Goal: Communication & Community: Share content

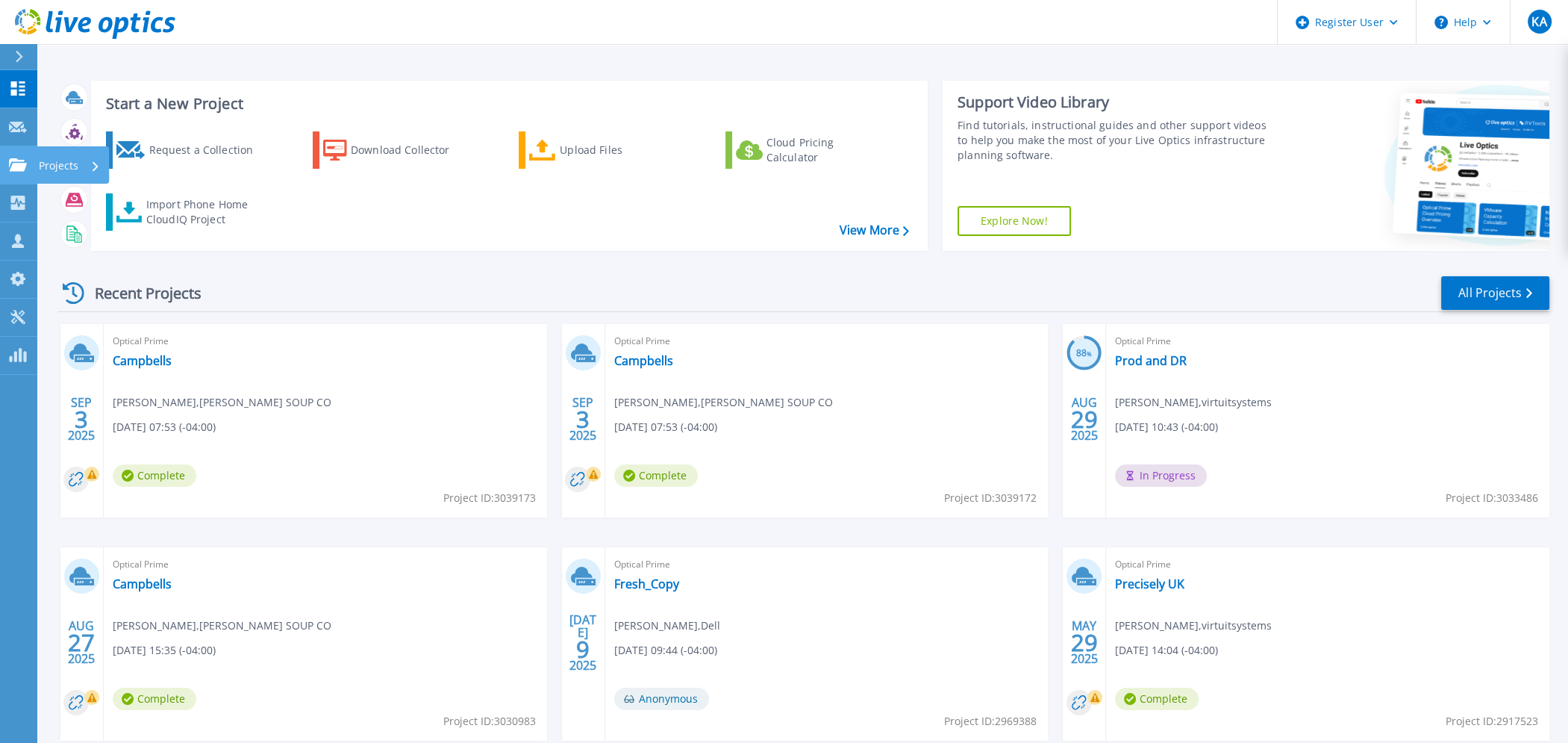
click at [7, 159] on link "Projects Projects" at bounding box center [18, 165] width 37 height 38
click at [523, 272] on div "Recent Projects All Projects SEP 3 2025 Optical Prime Campbells Abhishek Joshi …" at bounding box center [802, 523] width 1492 height 520
click at [147, 585] on link "Campbells" at bounding box center [142, 584] width 59 height 15
click at [157, 357] on link "Campbells" at bounding box center [142, 360] width 59 height 15
click at [646, 360] on link "Campbells" at bounding box center [644, 360] width 59 height 15
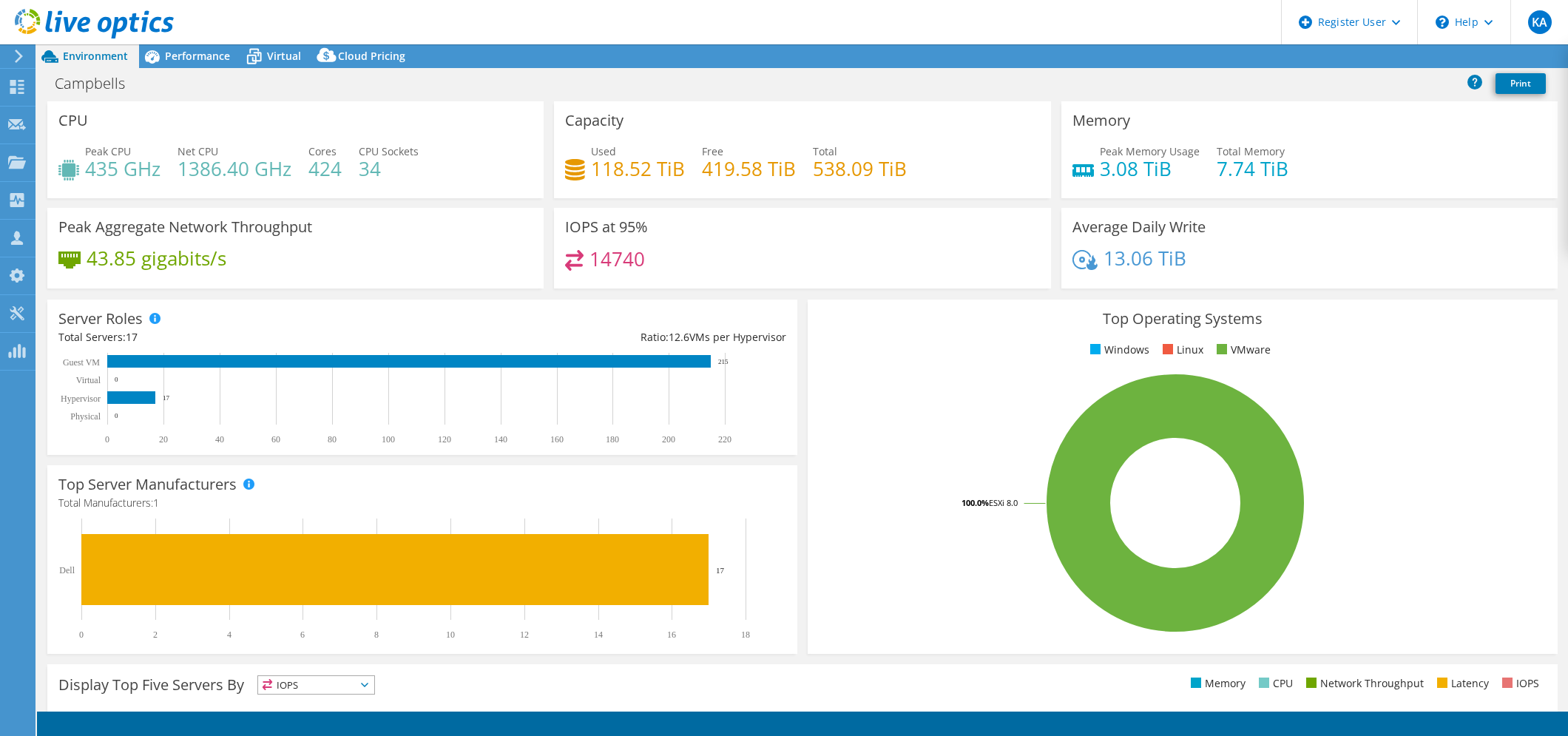
select select "USD"
click at [793, 290] on div "IOPS at 95% 14740" at bounding box center [802, 253] width 507 height 90
click at [807, 302] on div "Top Operating Systems Windows Linux VMware 100.0% ESXi 8.0" at bounding box center [1182, 477] width 750 height 354
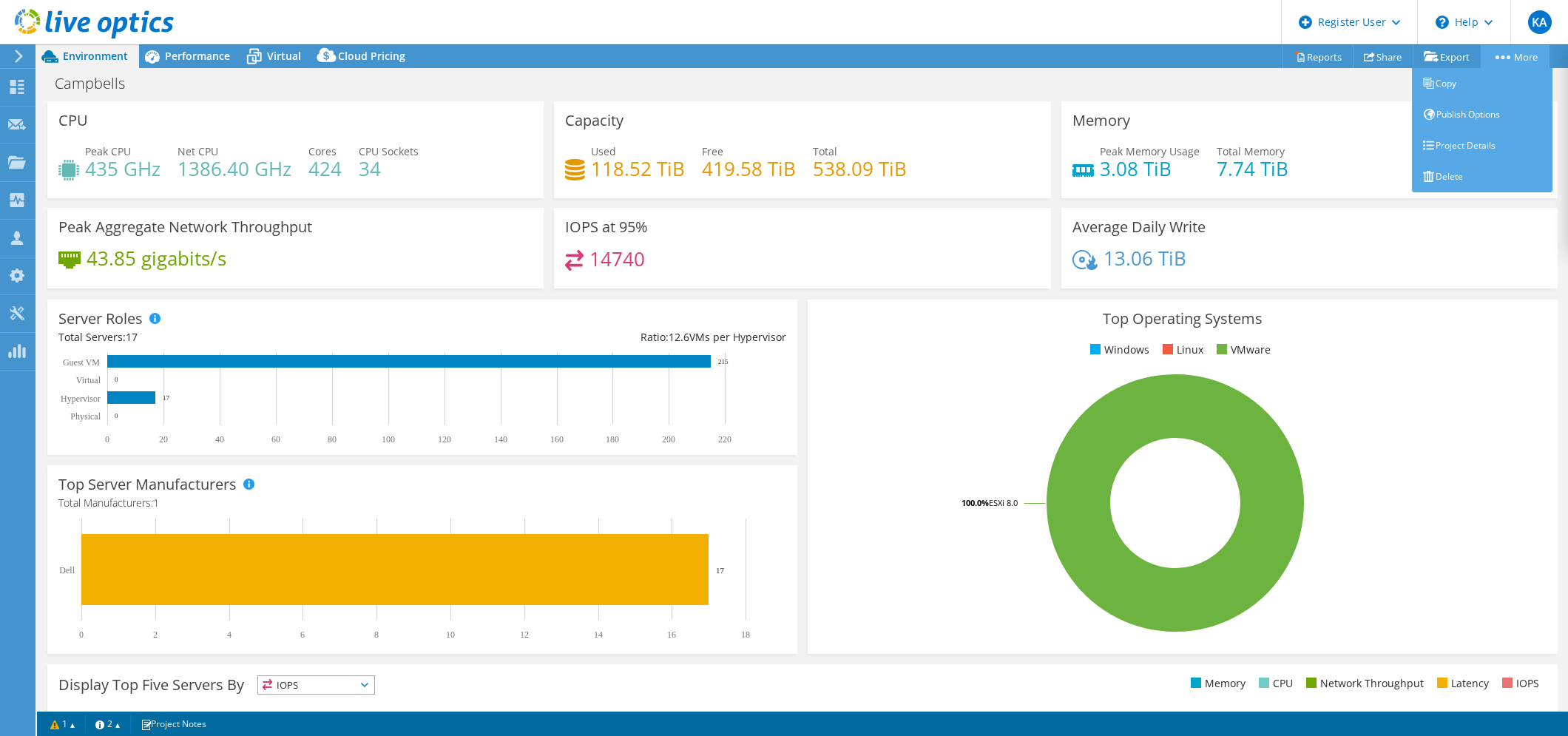
click at [1535, 47] on link "More" at bounding box center [1515, 56] width 68 height 23
click at [1461, 142] on link "Project Details" at bounding box center [1482, 146] width 141 height 31
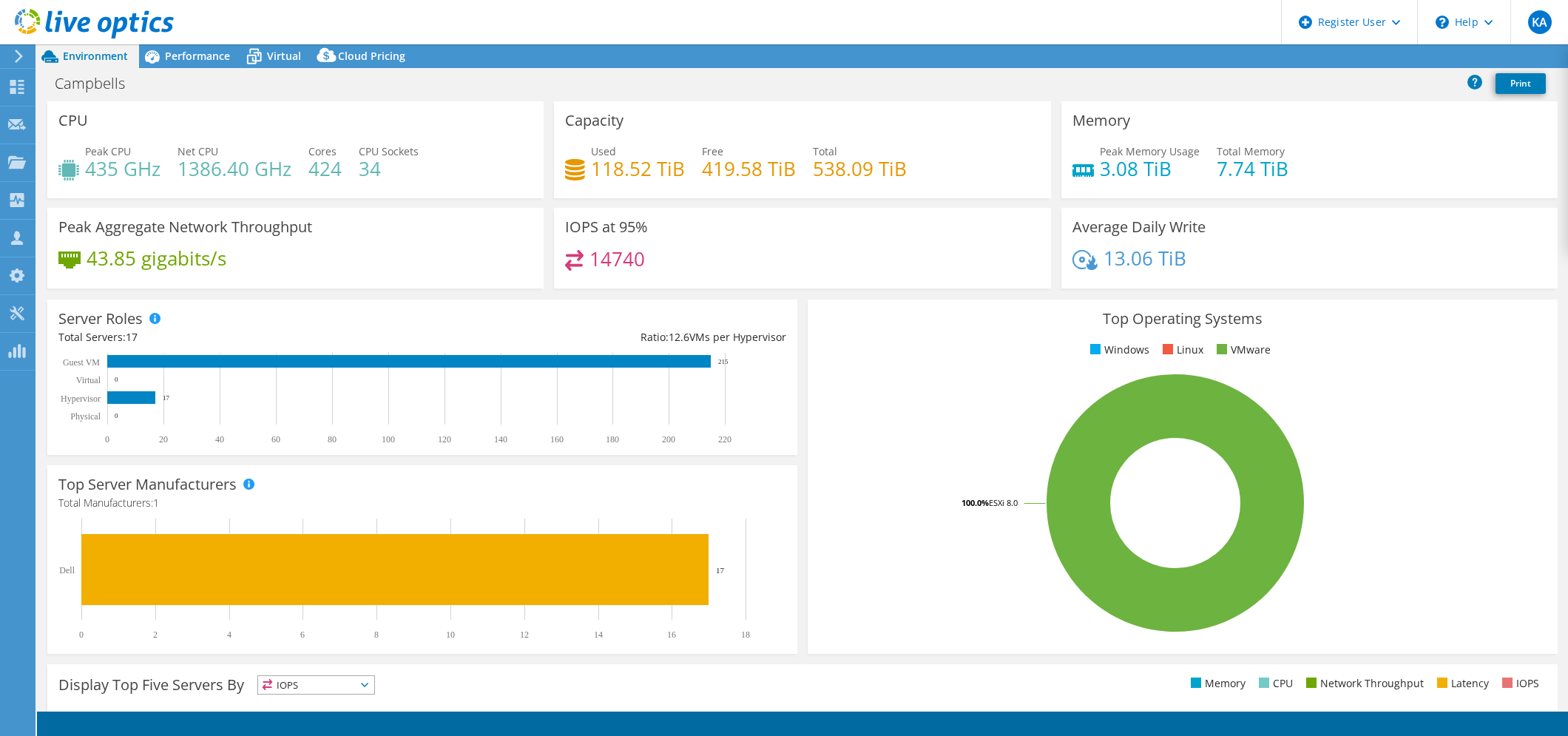
select select "USD"
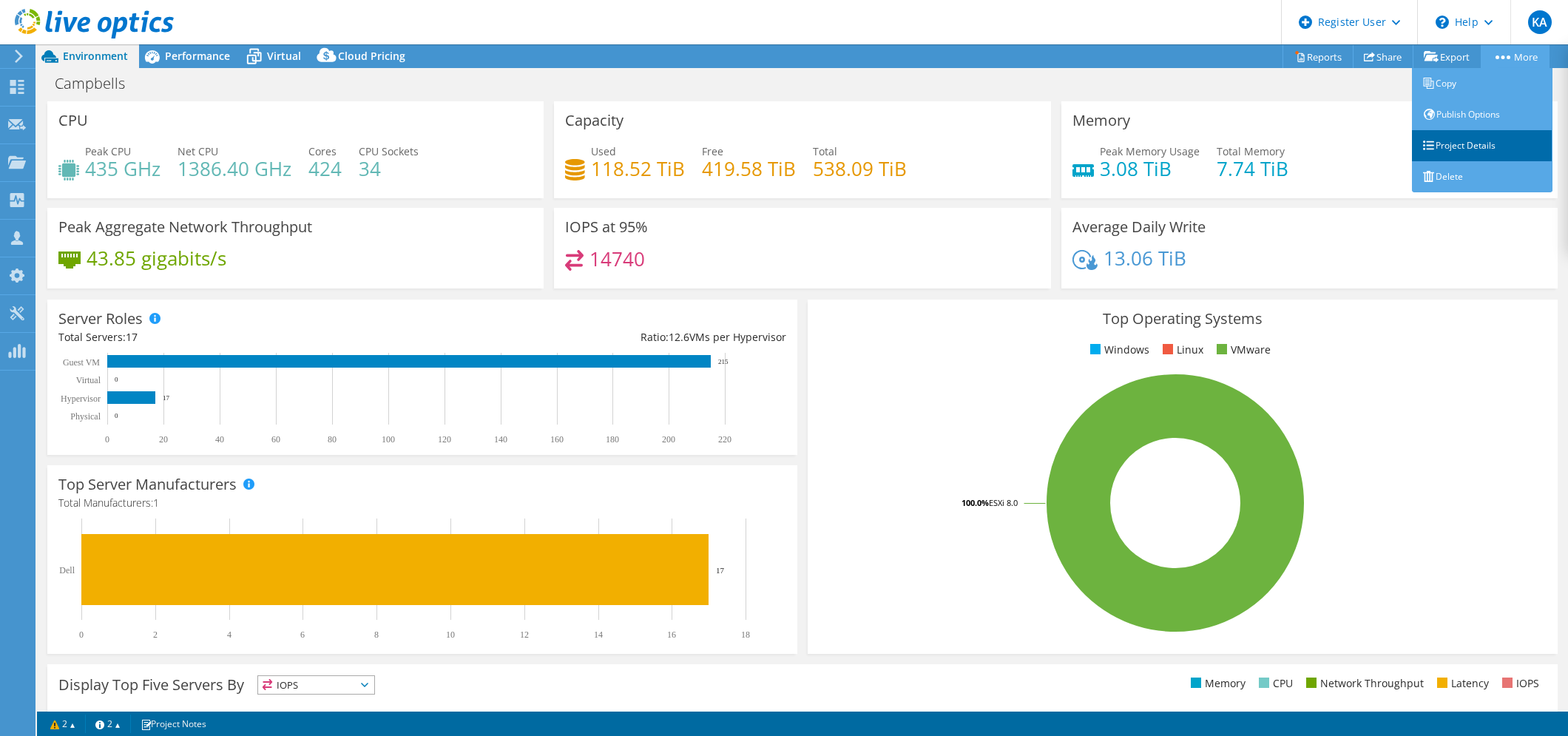
click at [1473, 150] on link "Project Details" at bounding box center [1482, 146] width 141 height 31
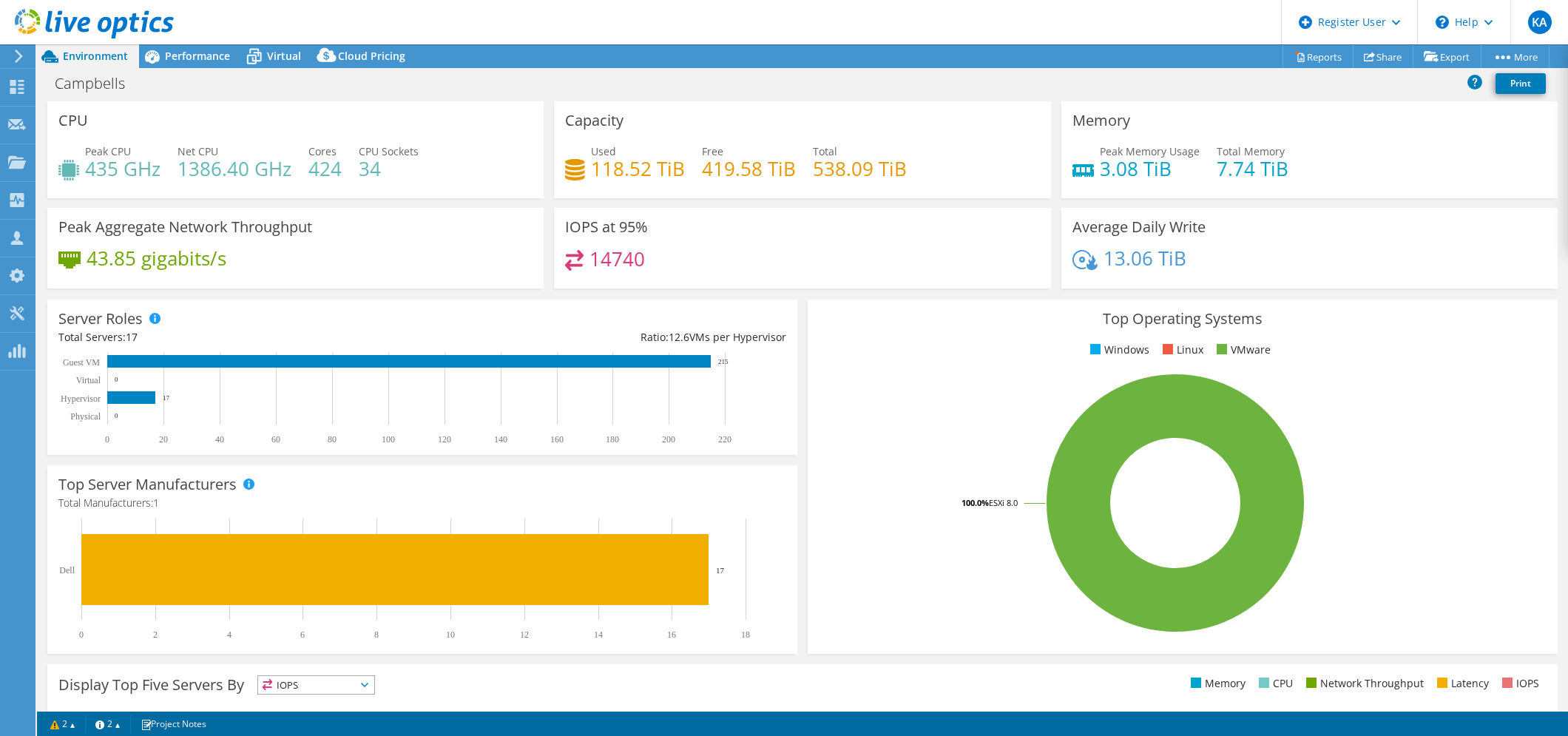
select select "USD"
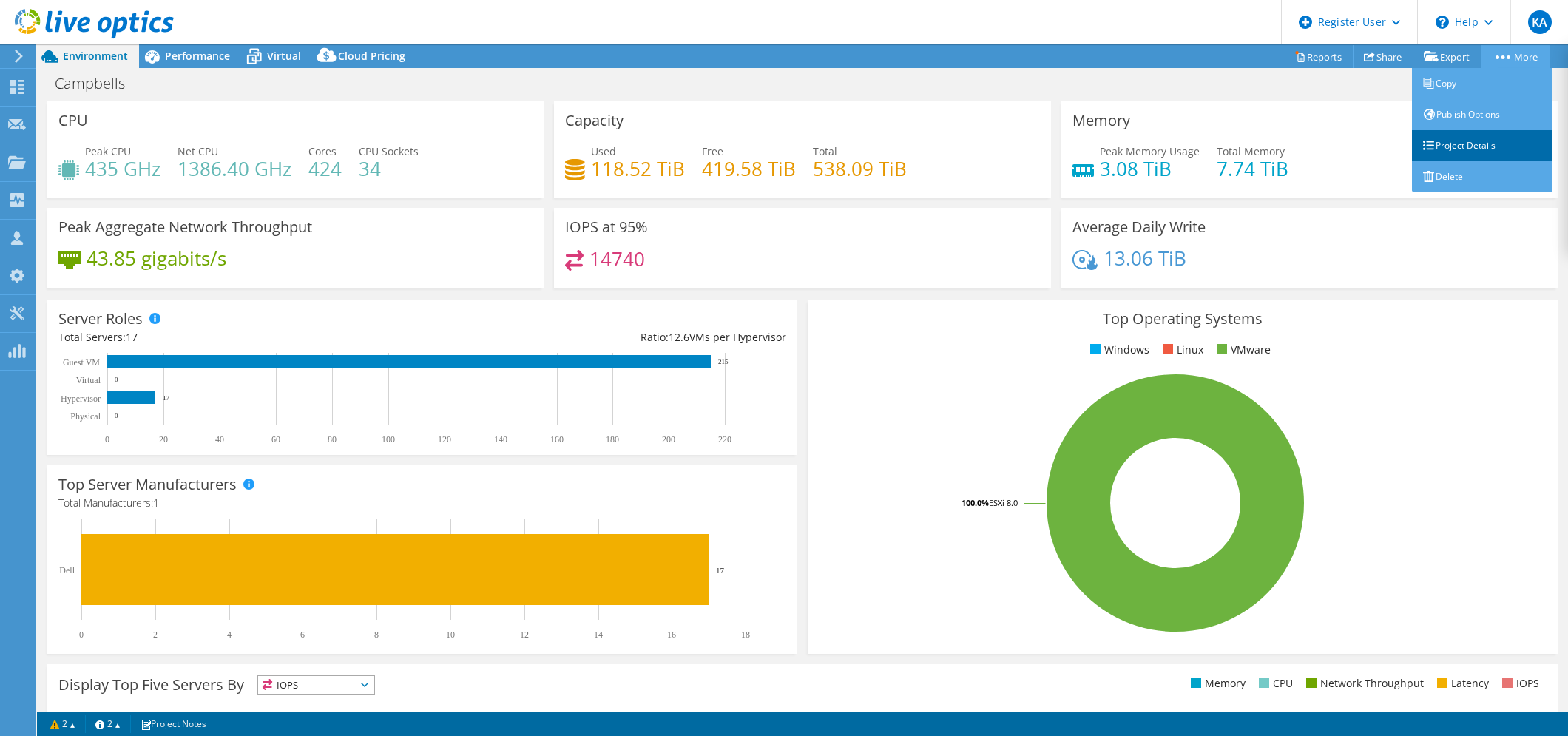
click at [1484, 137] on link "Project Details" at bounding box center [1482, 146] width 141 height 31
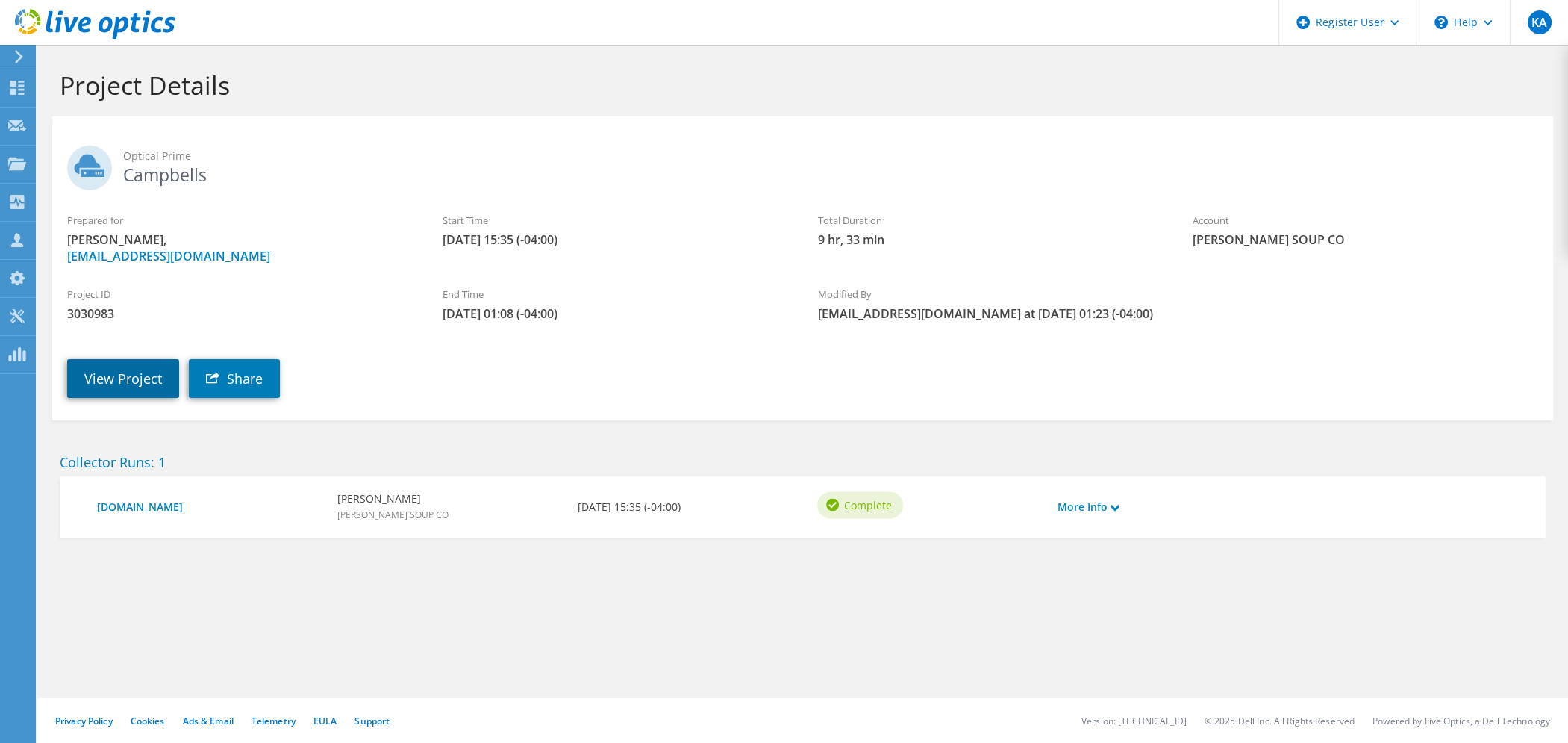
click at [118, 381] on link "View Project" at bounding box center [123, 379] width 111 height 39
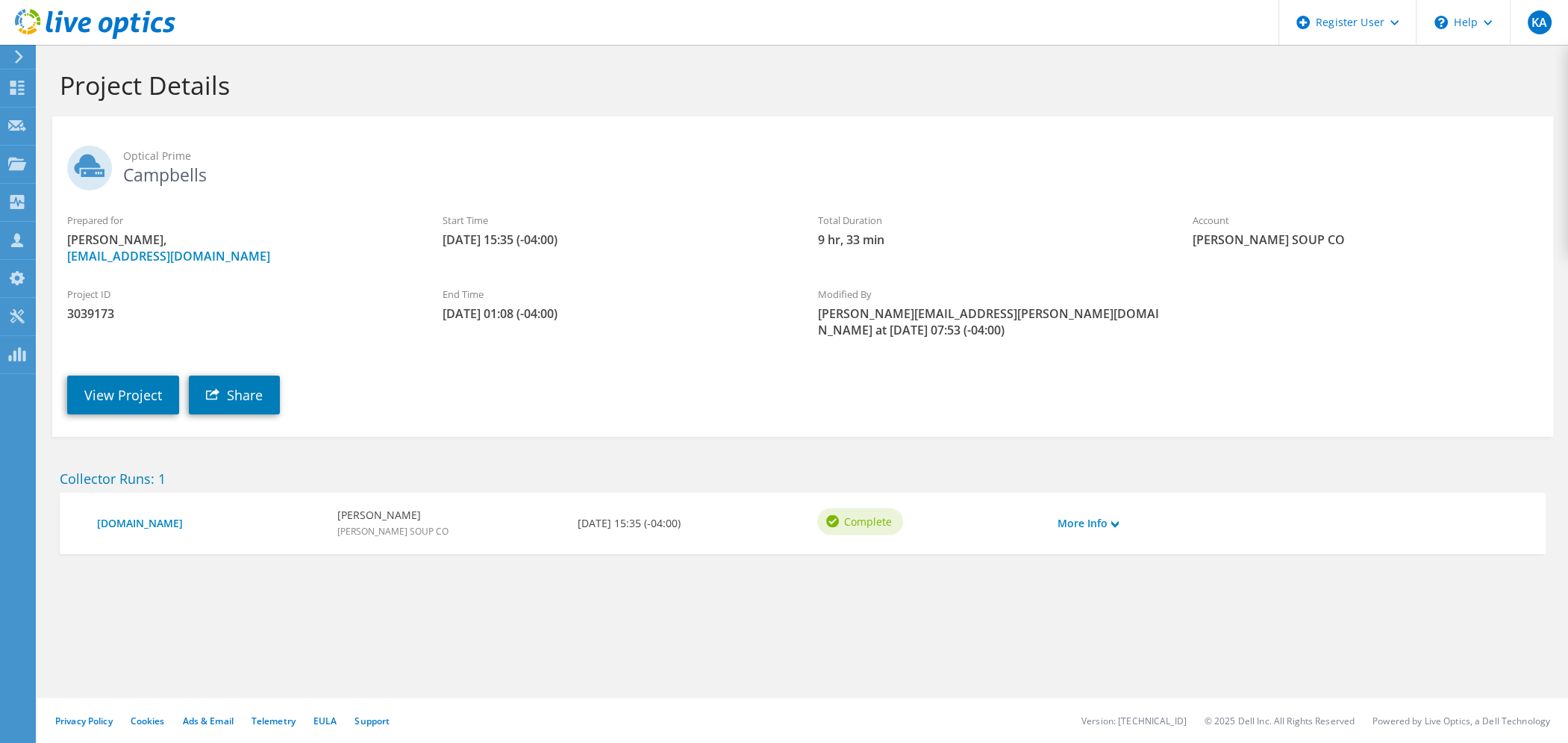
click at [1485, 147] on span "Optical Prime" at bounding box center [831, 156] width 1415 height 17
click at [118, 381] on link "View Project" at bounding box center [123, 395] width 111 height 39
click at [1007, 177] on h2 "Optical Prime Campbells" at bounding box center [802, 164] width 1470 height 37
click at [119, 381] on link "View Project" at bounding box center [123, 395] width 111 height 39
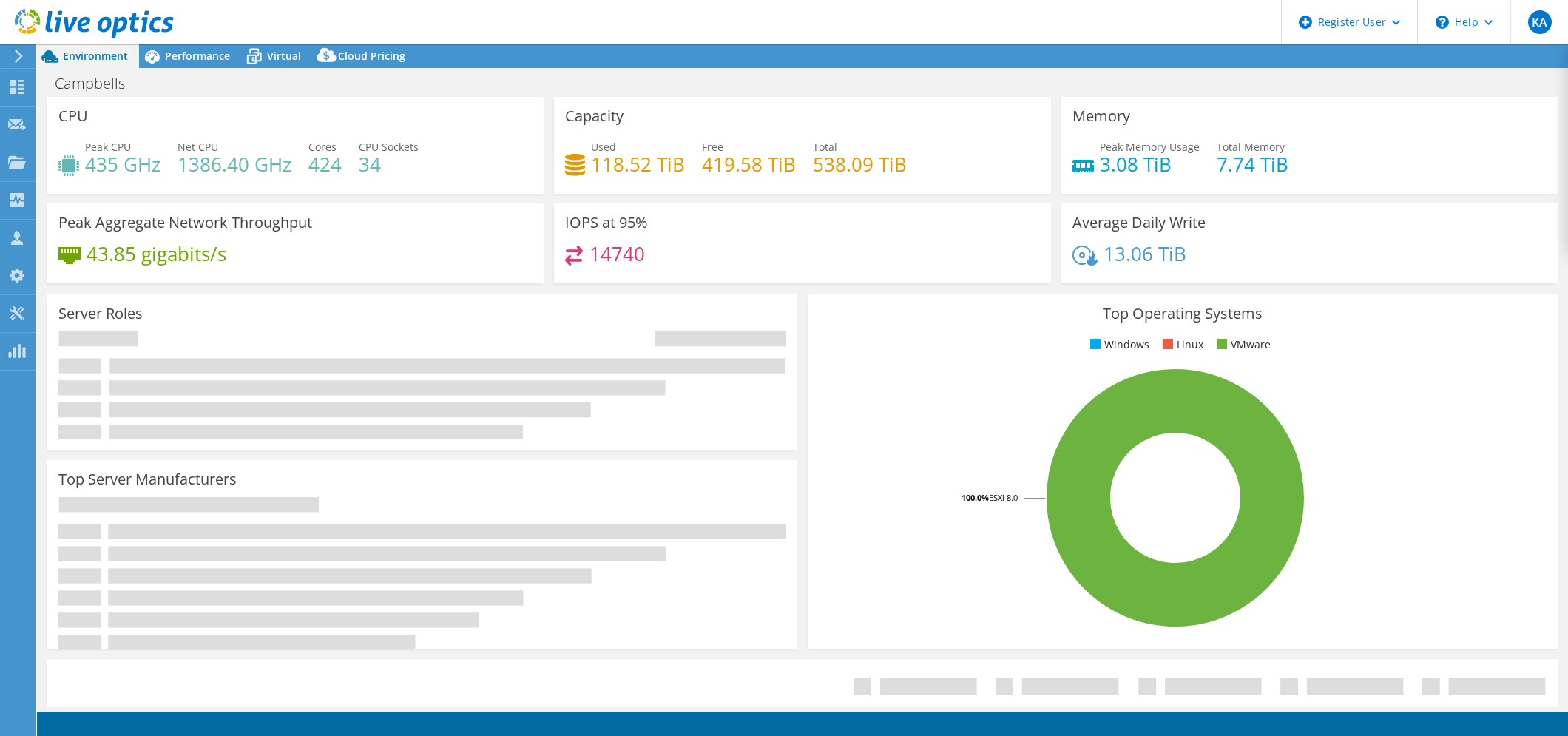
select select "USD"
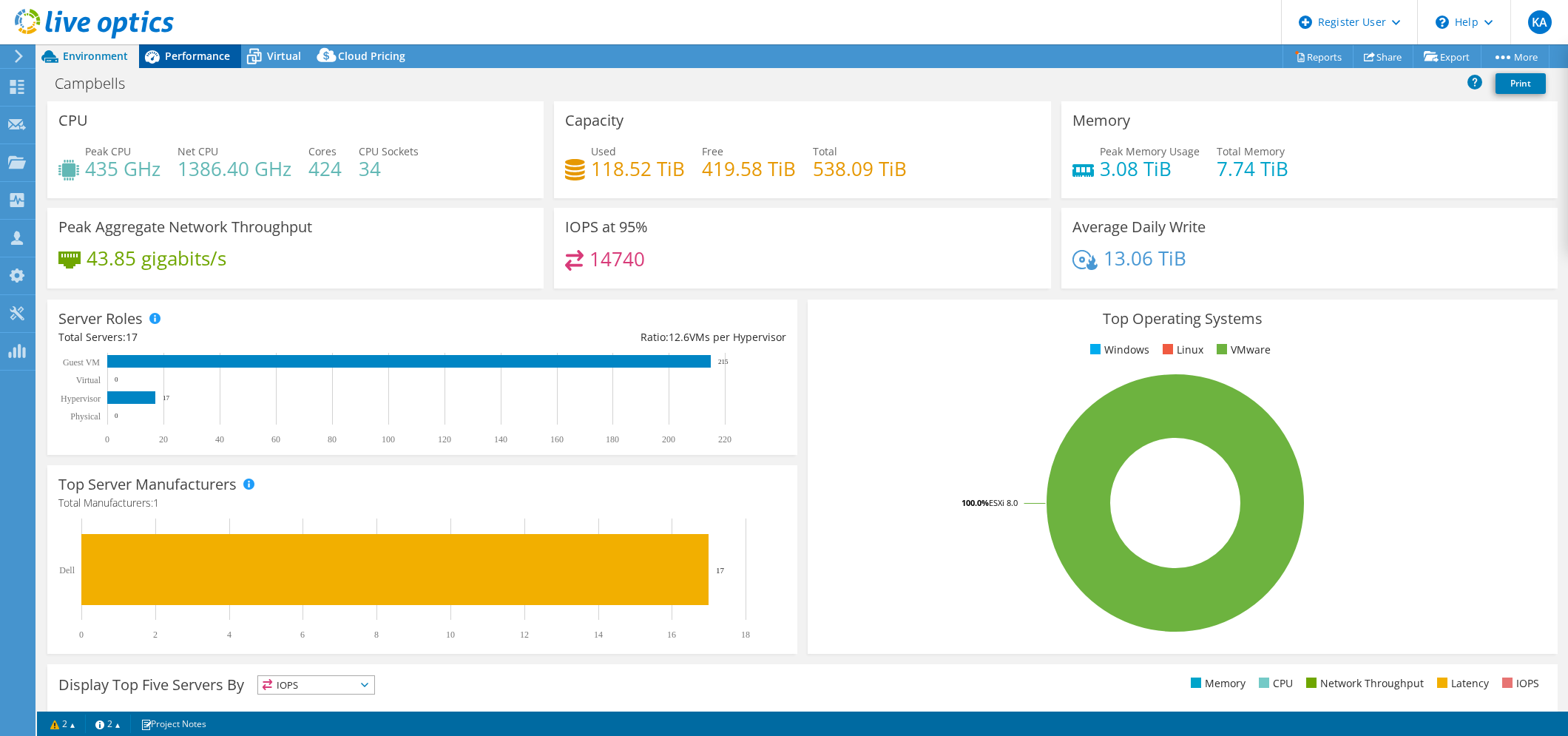
click at [191, 60] on span "Performance" at bounding box center [197, 55] width 65 height 14
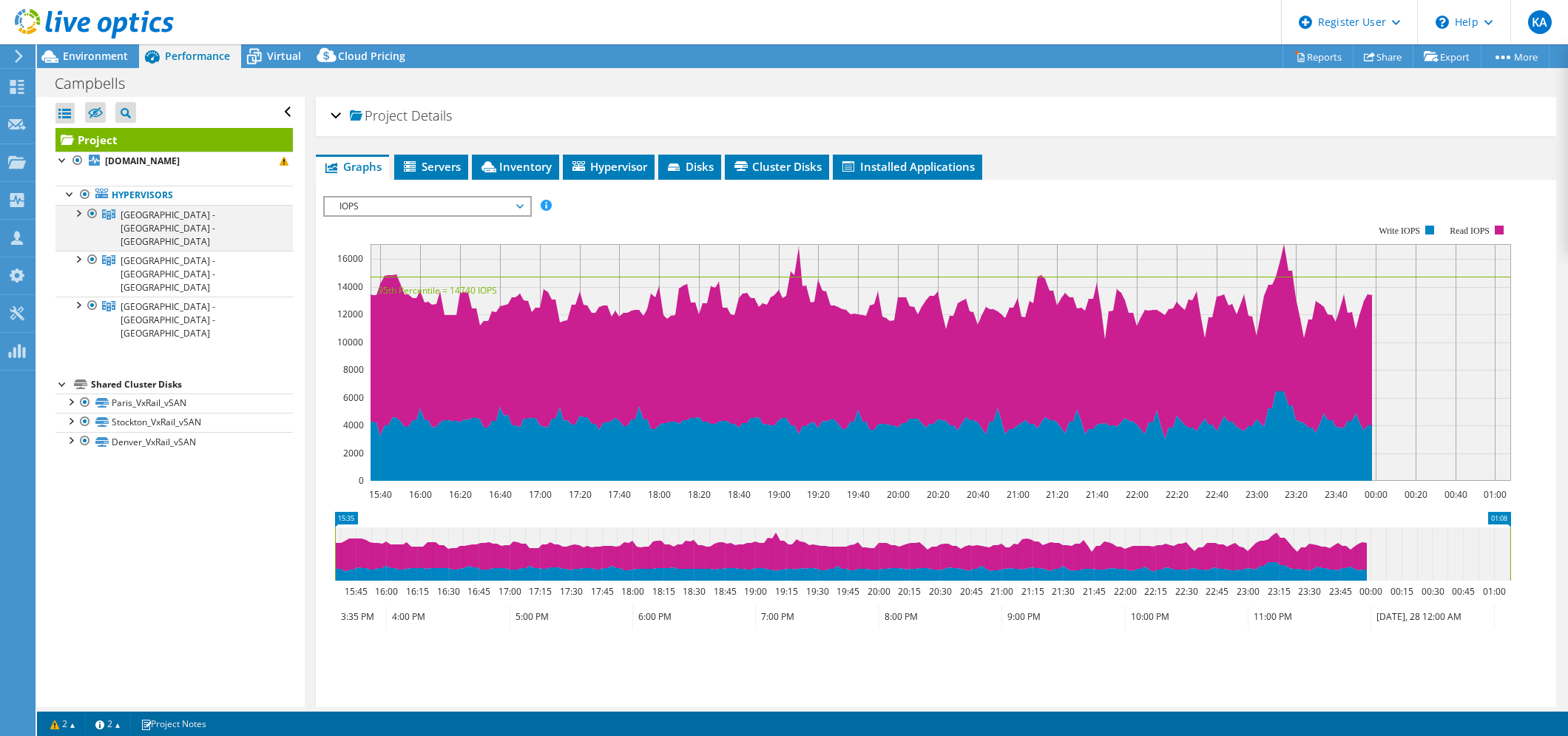
click at [76, 209] on div at bounding box center [78, 212] width 15 height 15
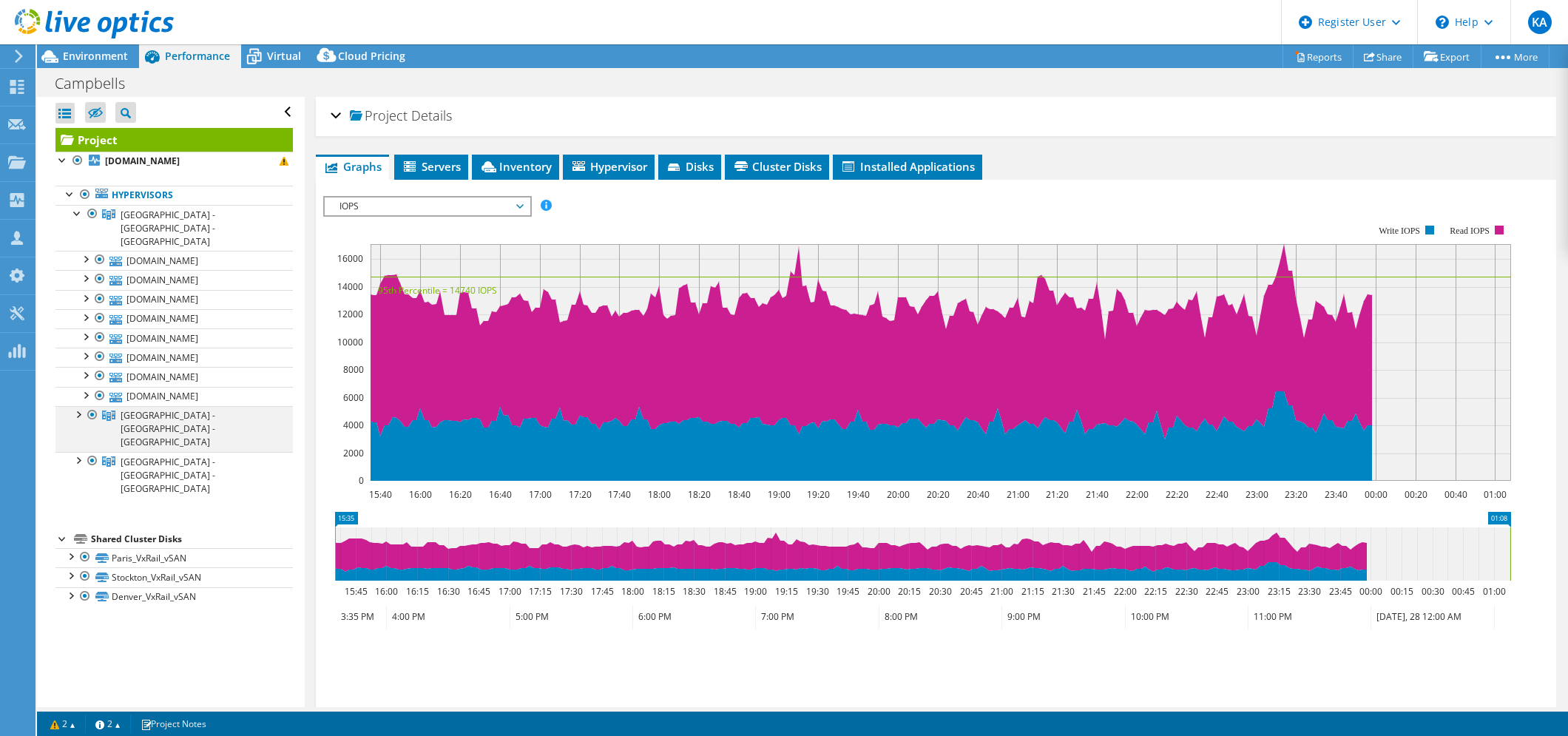
click at [71, 406] on div at bounding box center [78, 414] width 15 height 15
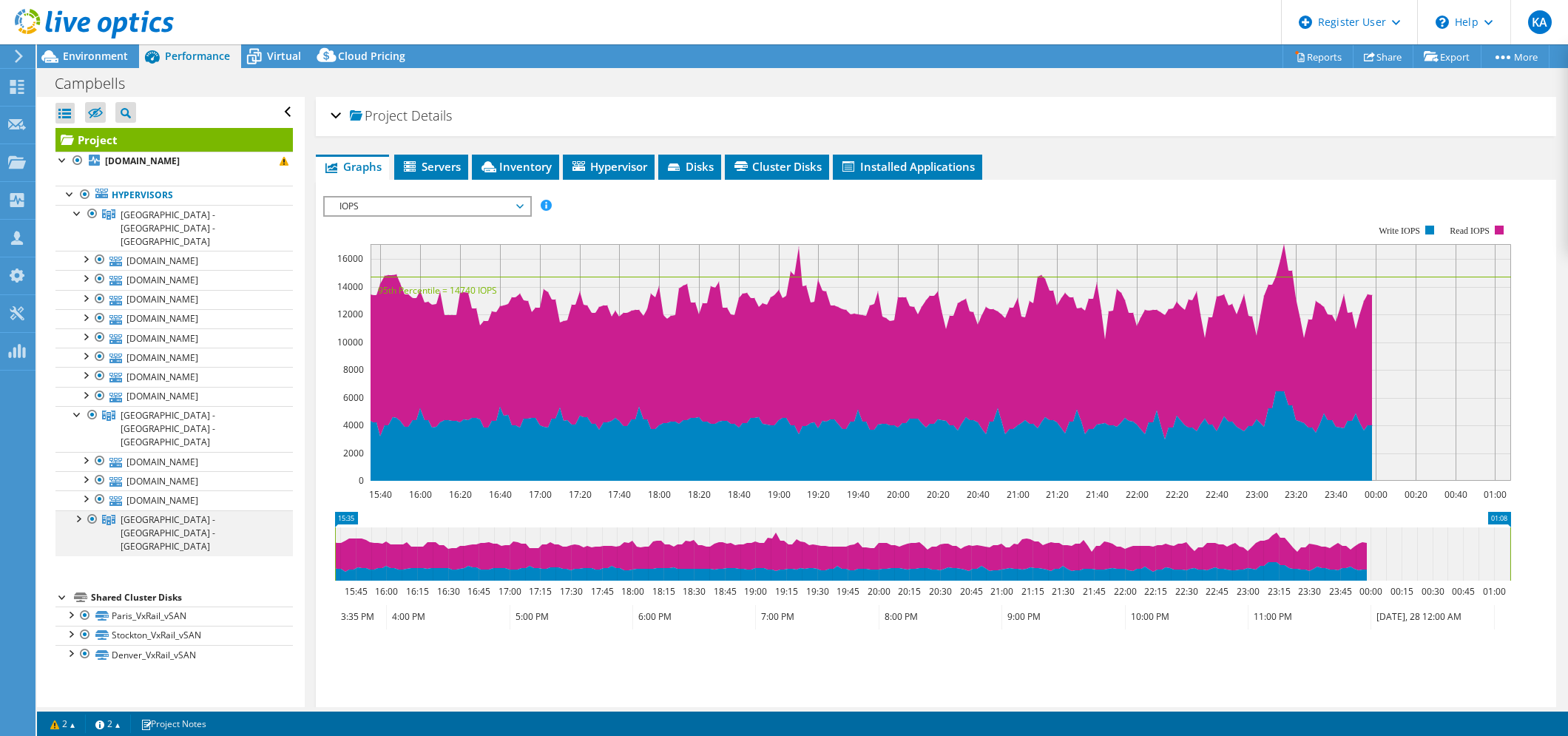
click at [78, 510] on div at bounding box center [78, 518] width 15 height 15
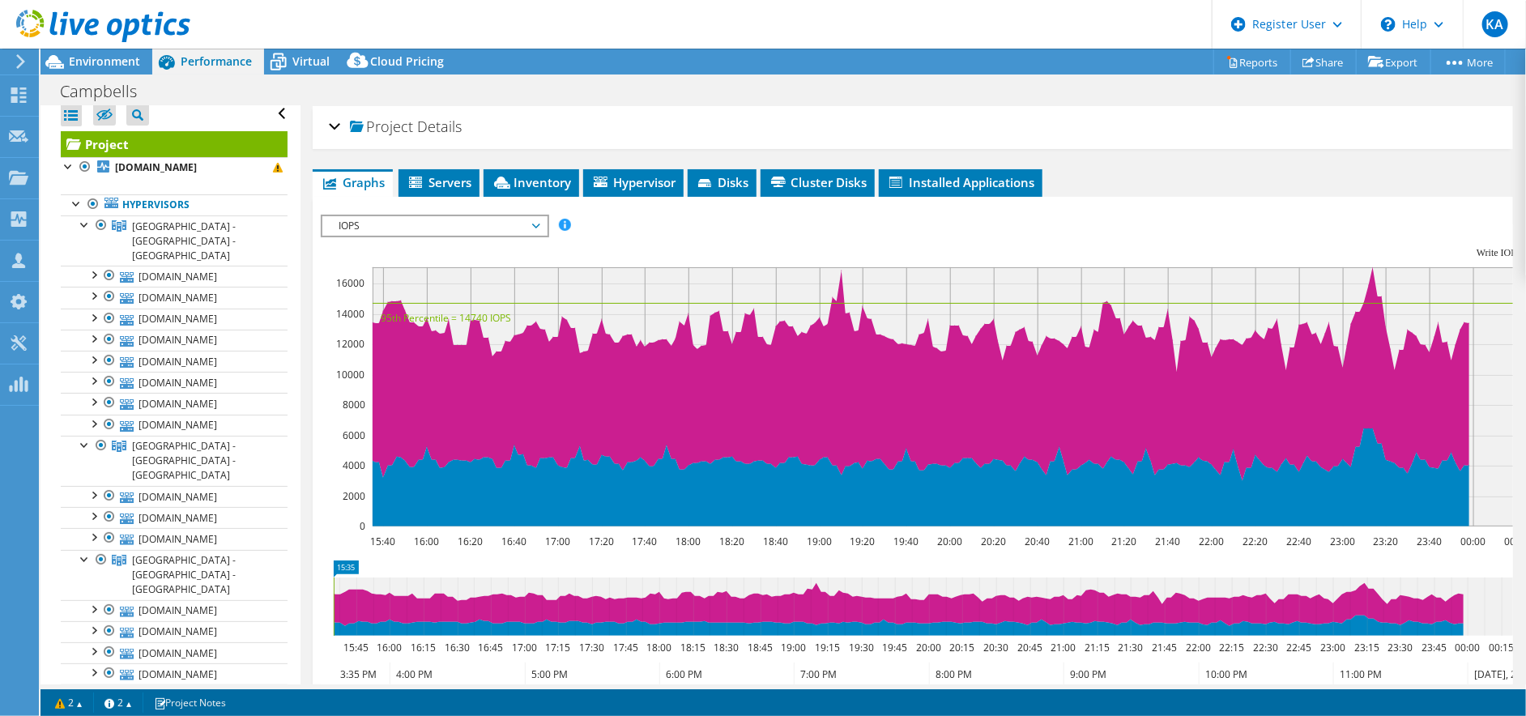
scroll to position [9, 0]
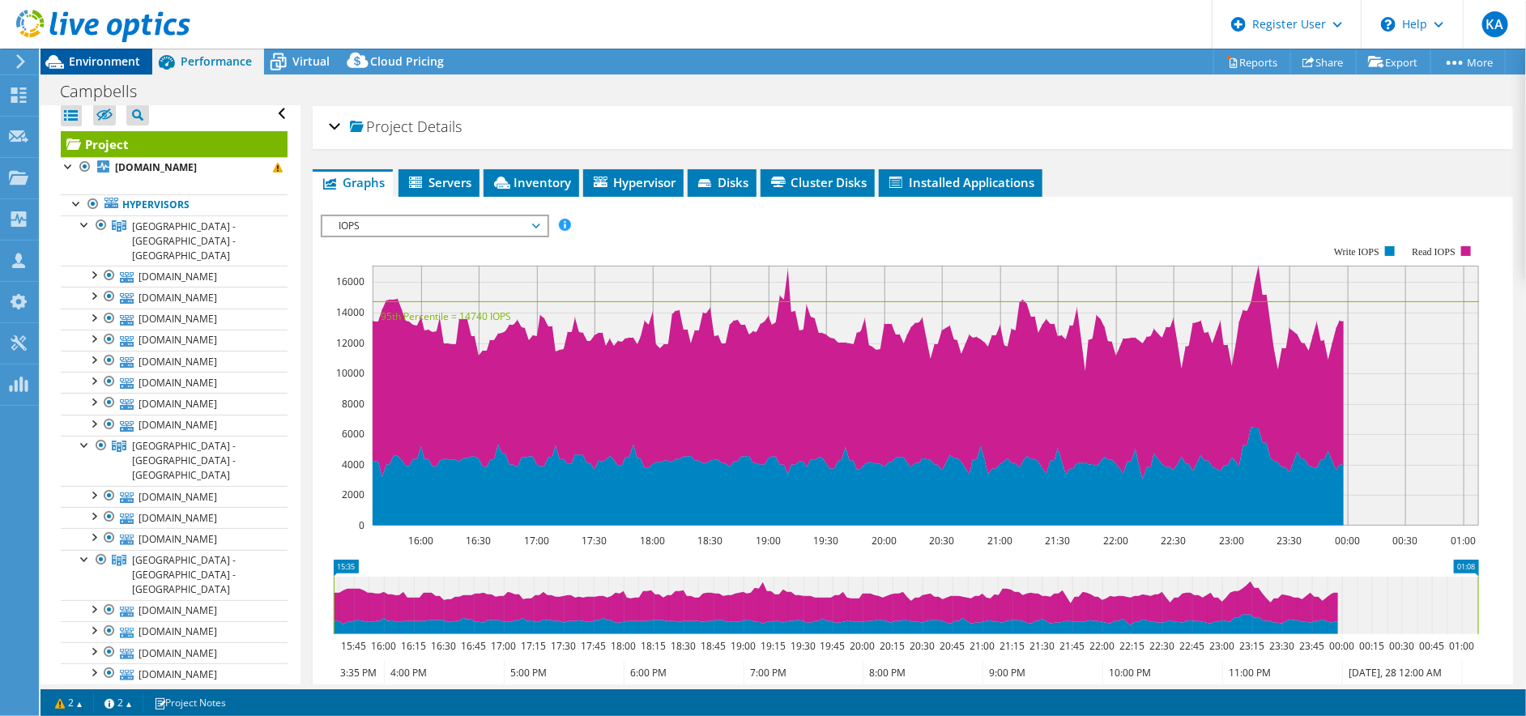
click at [102, 62] on span "Environment" at bounding box center [104, 60] width 71 height 15
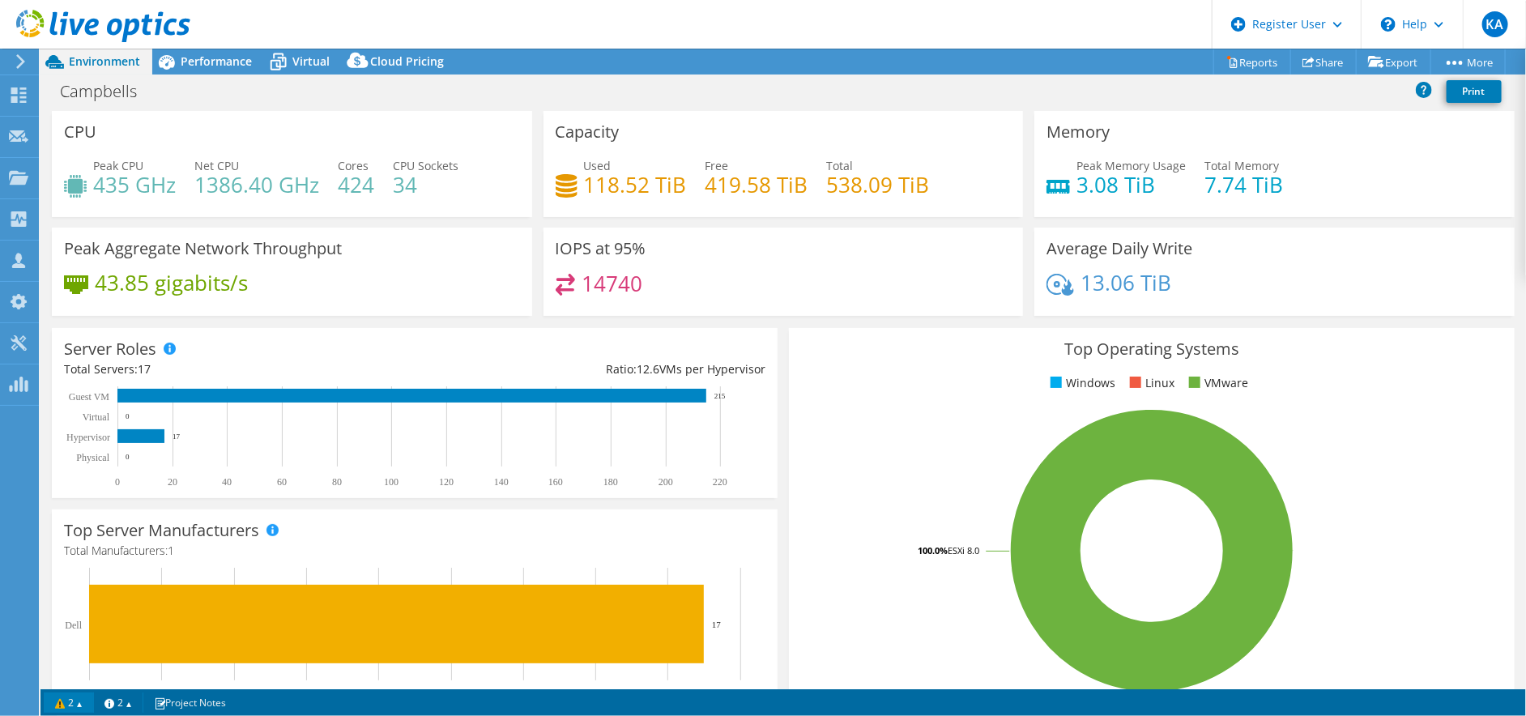
click at [66, 710] on link "2" at bounding box center [69, 703] width 50 height 20
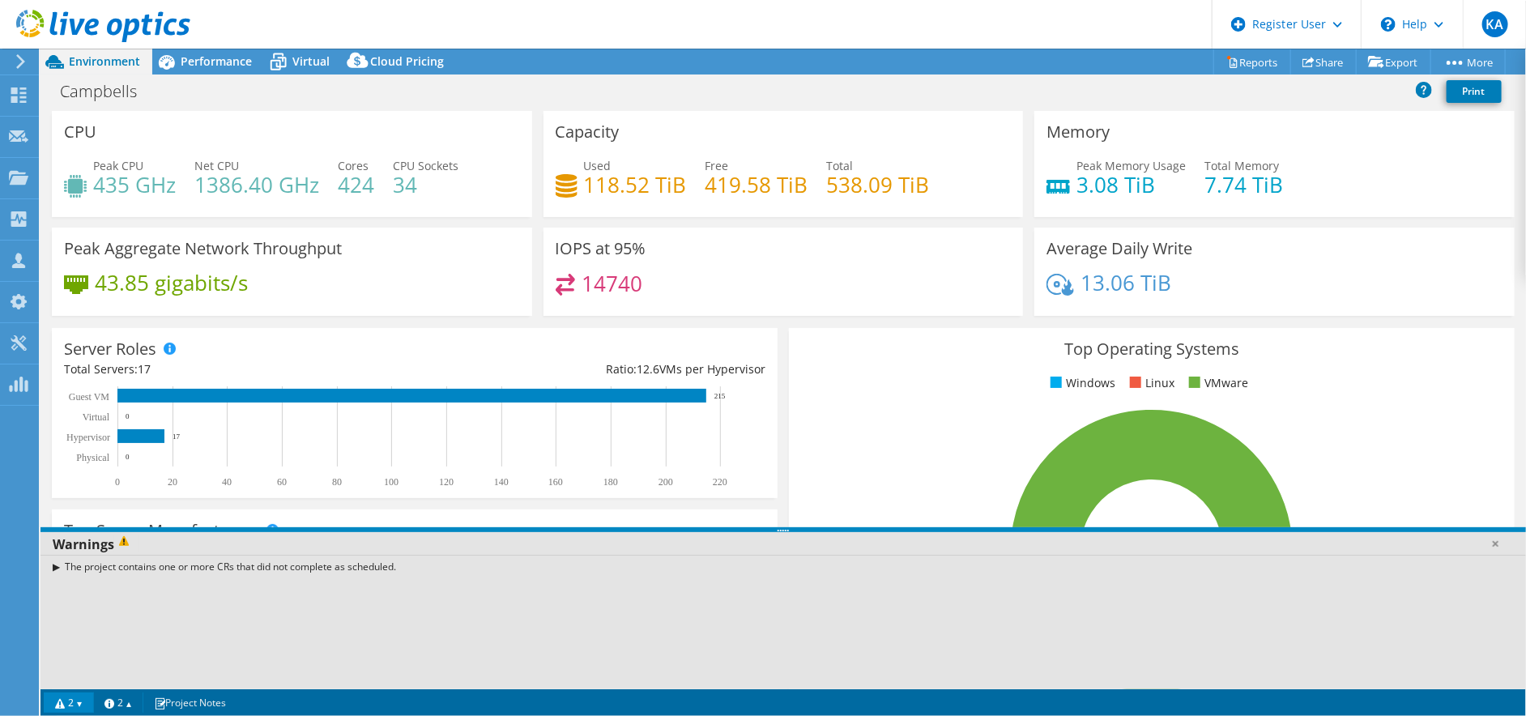
click at [55, 573] on div "The project contains one or more CRs that did not complete as scheduled." at bounding box center [782, 566] width 1485 height 23
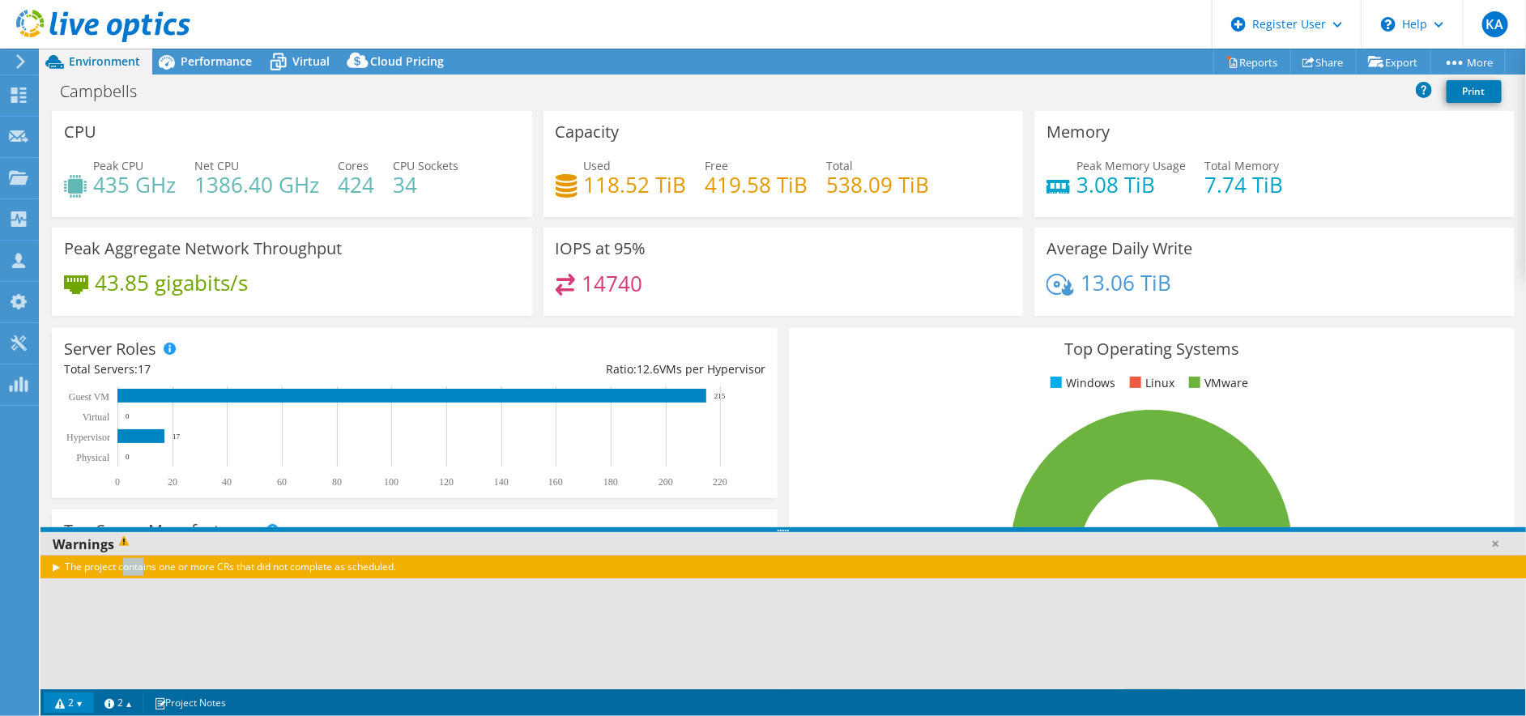
click at [56, 572] on div "The project contains one or more CRs that did not complete as scheduled." at bounding box center [782, 566] width 1485 height 23
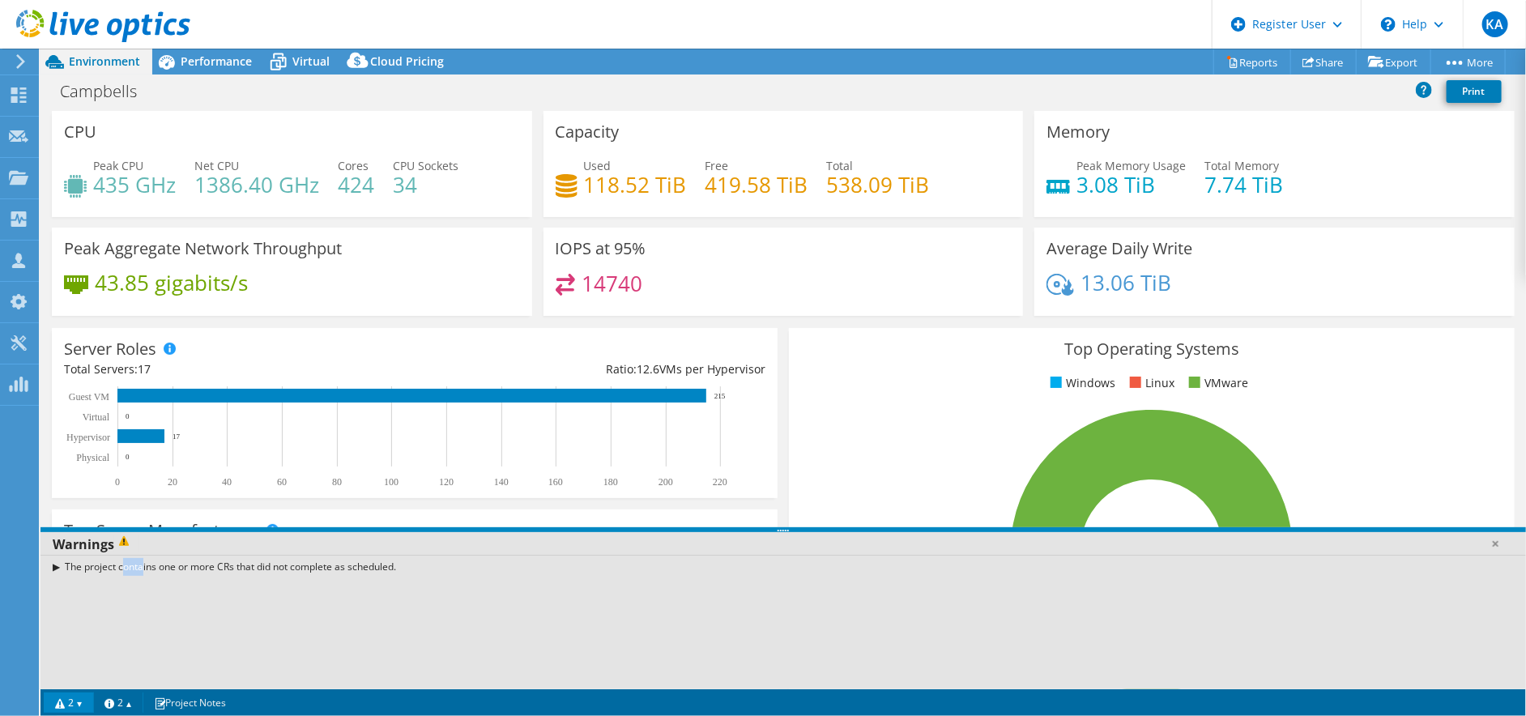
click at [54, 568] on div "The project contains one or more CRs that did not complete as scheduled." at bounding box center [782, 566] width 1485 height 23
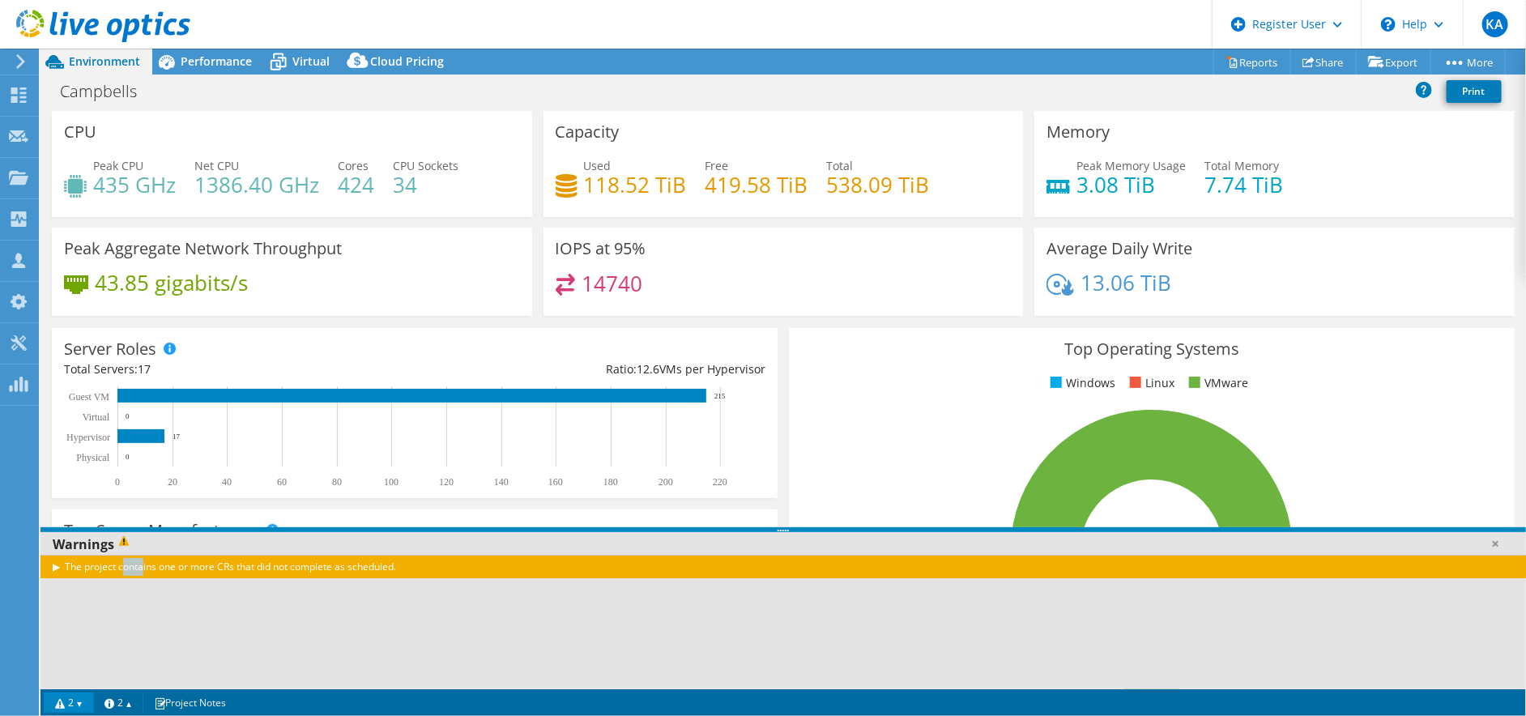
click at [54, 566] on div "The project contains one or more CRs that did not complete as scheduled." at bounding box center [782, 566] width 1485 height 23
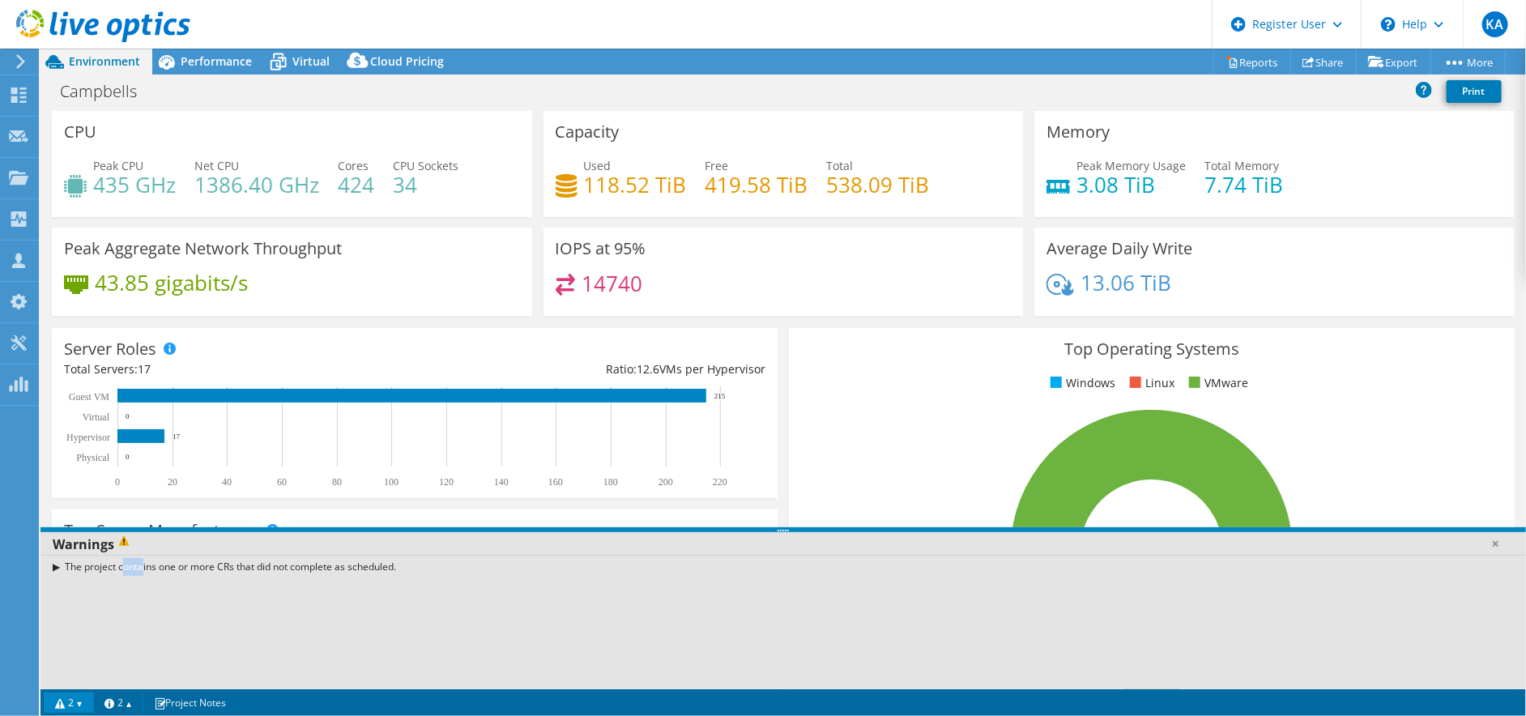
click at [55, 565] on div "The project contains one or more CRs that did not complete as scheduled." at bounding box center [782, 566] width 1485 height 23
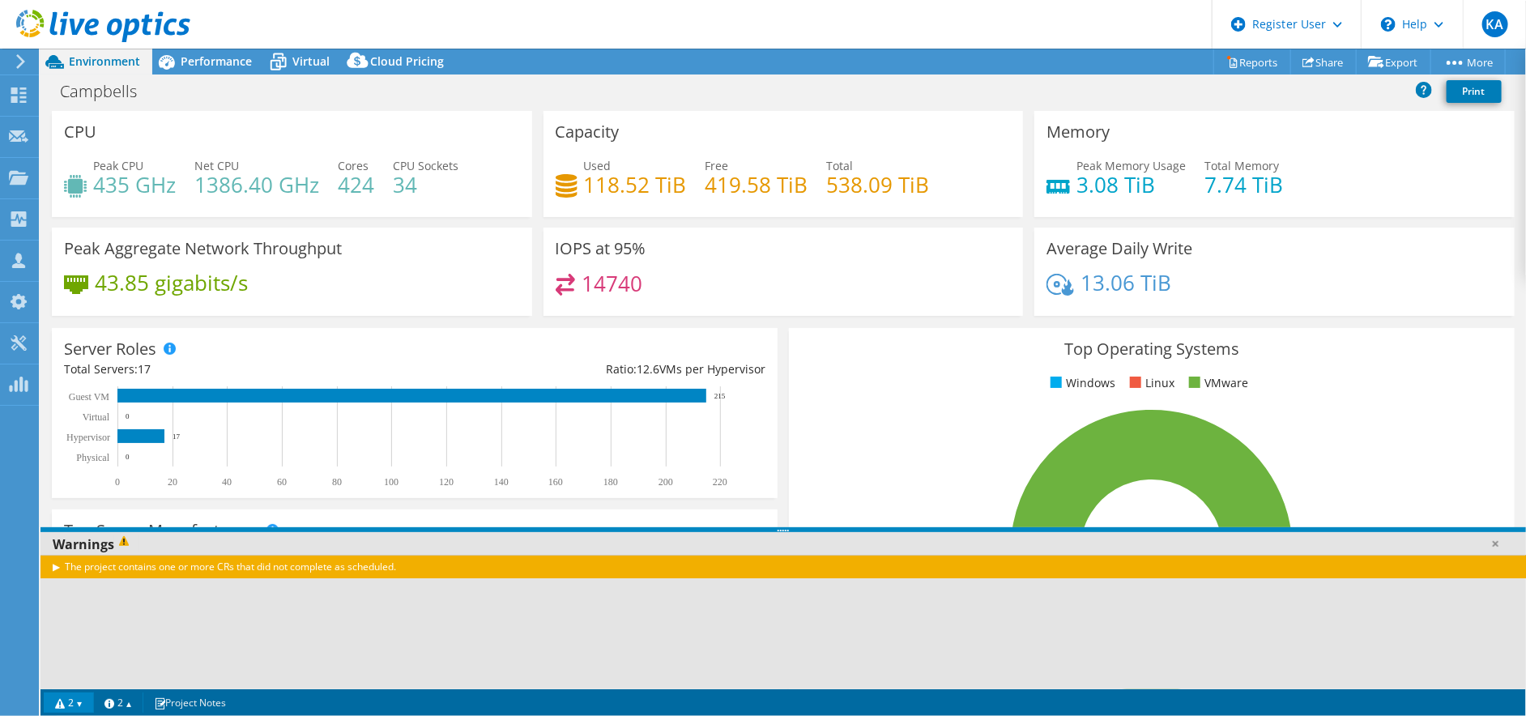
click at [866, 404] on div "Top Operating Systems Windows Linux VMware 100.0% ESXi 8.0" at bounding box center [1152, 522] width 726 height 388
click at [1499, 545] on link at bounding box center [1495, 543] width 16 height 16
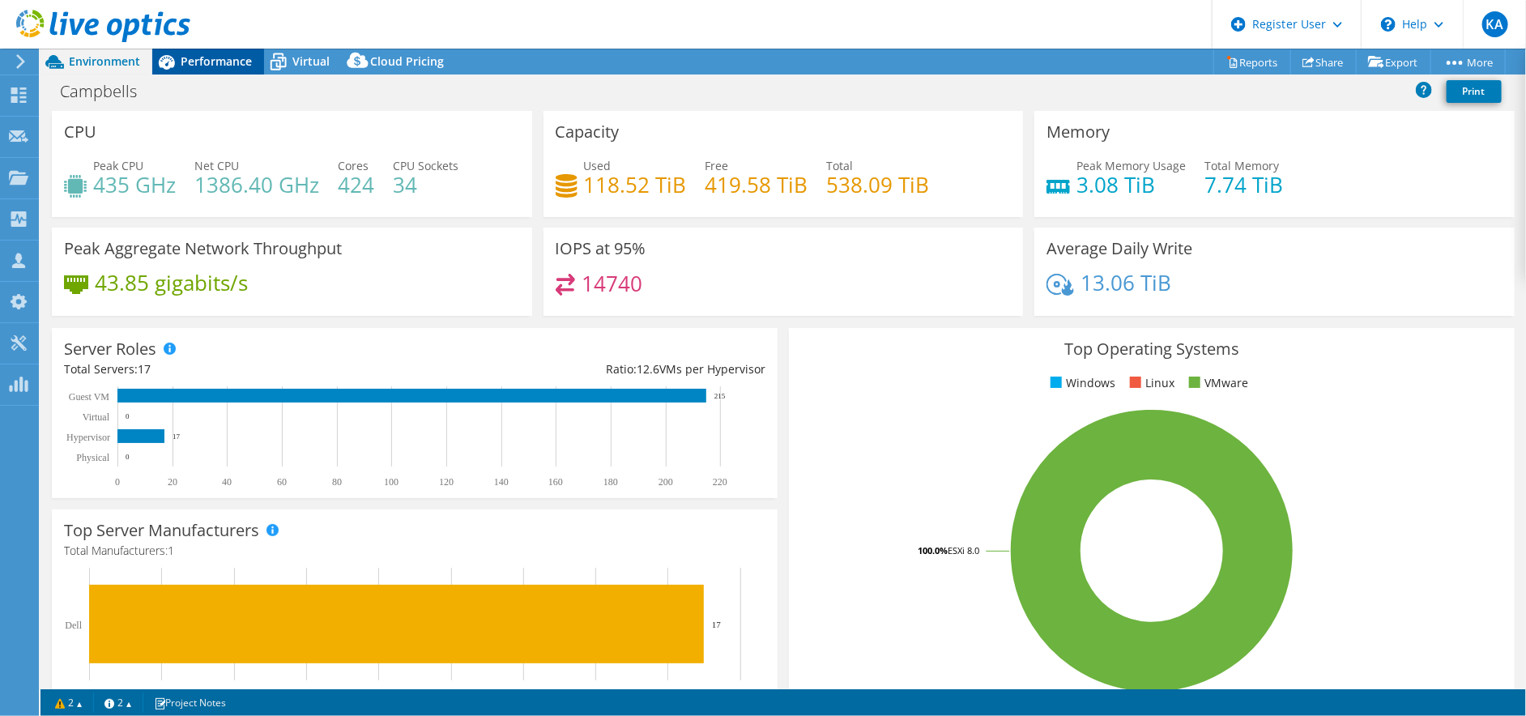
click at [201, 61] on span "Performance" at bounding box center [216, 60] width 71 height 15
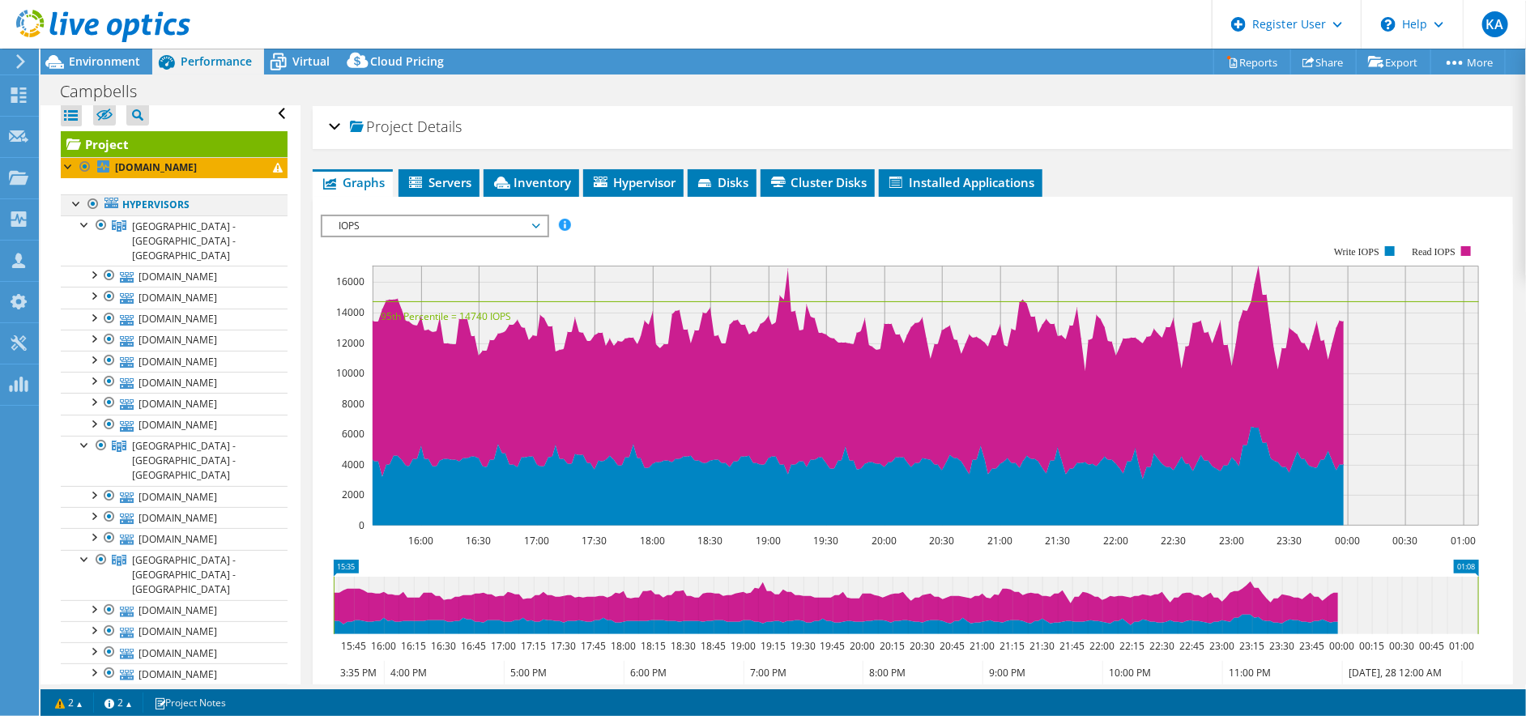
click at [92, 203] on div at bounding box center [93, 203] width 16 height 19
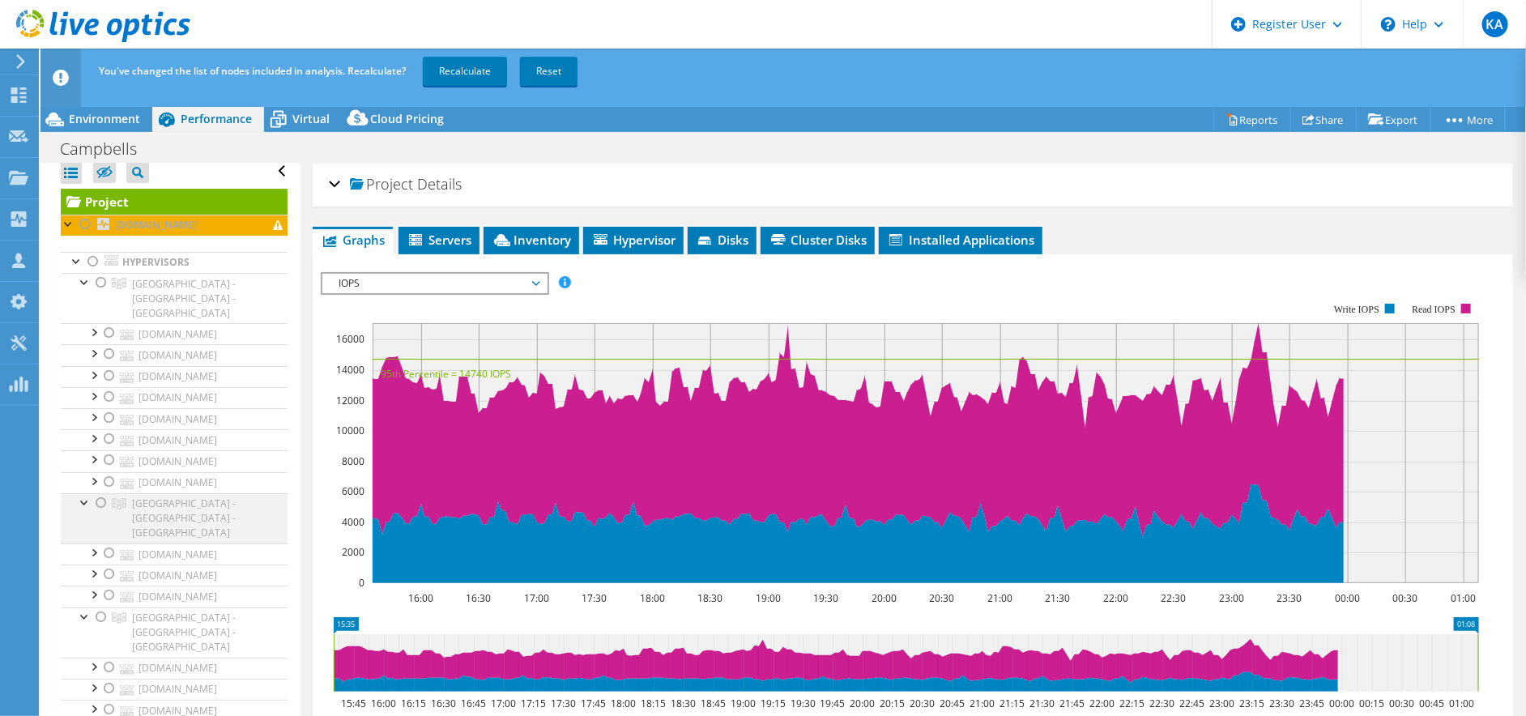
click at [98, 493] on div at bounding box center [101, 502] width 16 height 19
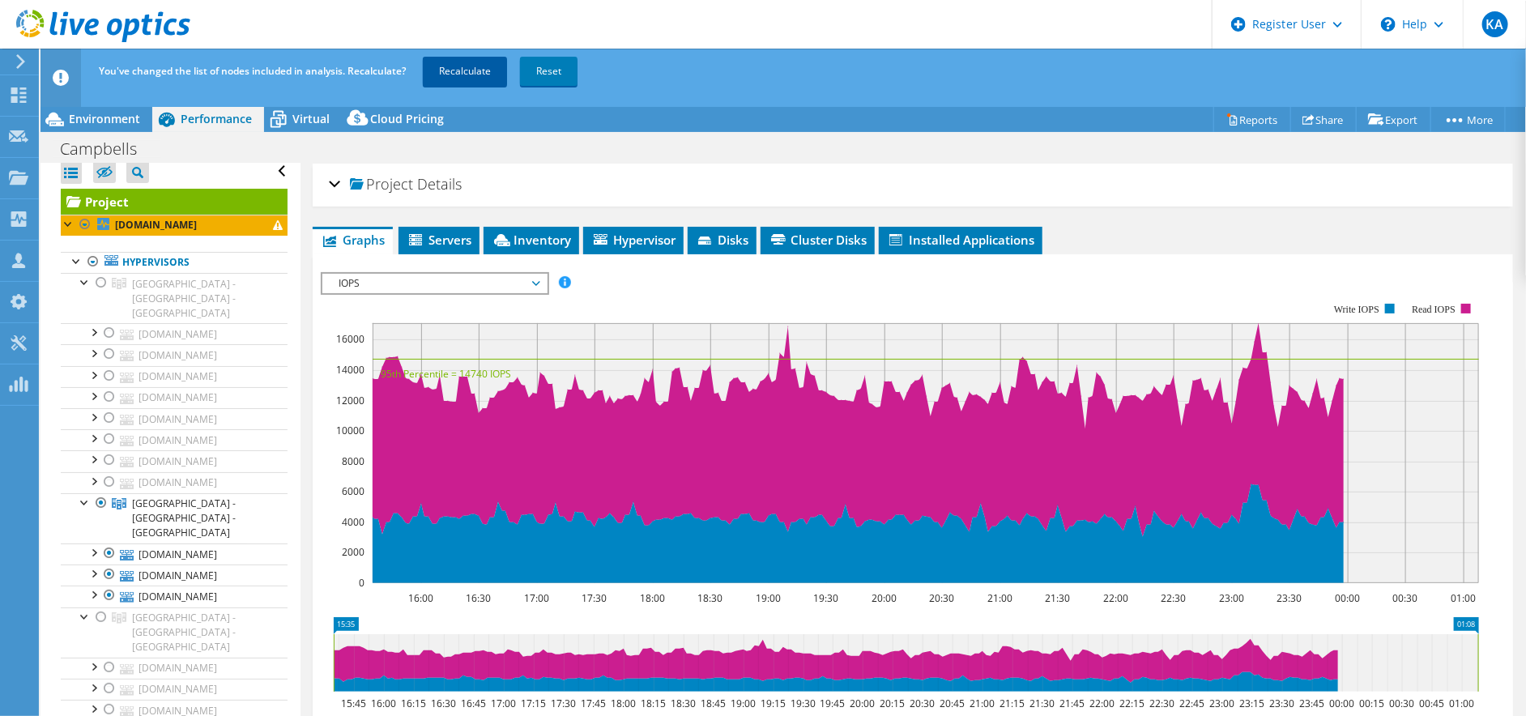
click at [467, 73] on link "Recalculate" at bounding box center [465, 71] width 84 height 29
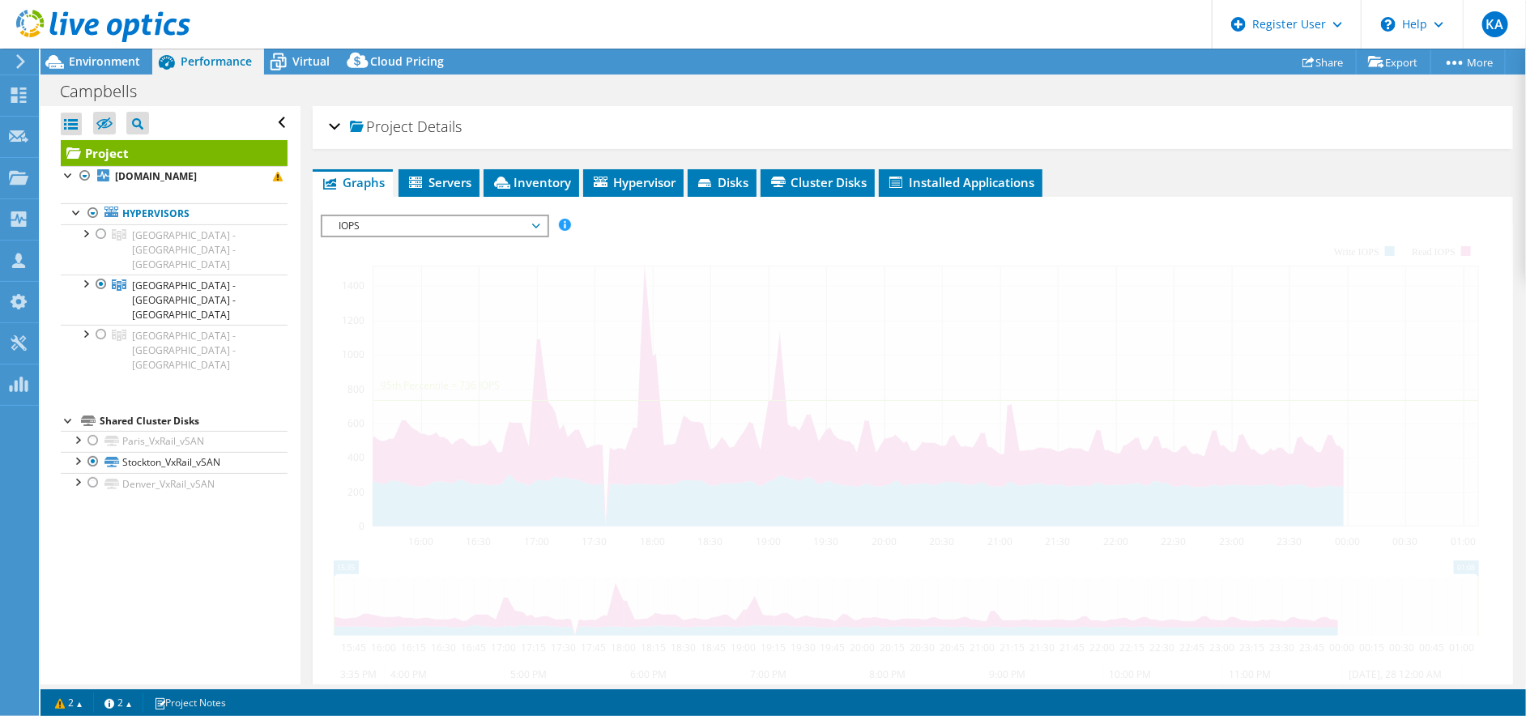
scroll to position [0, 0]
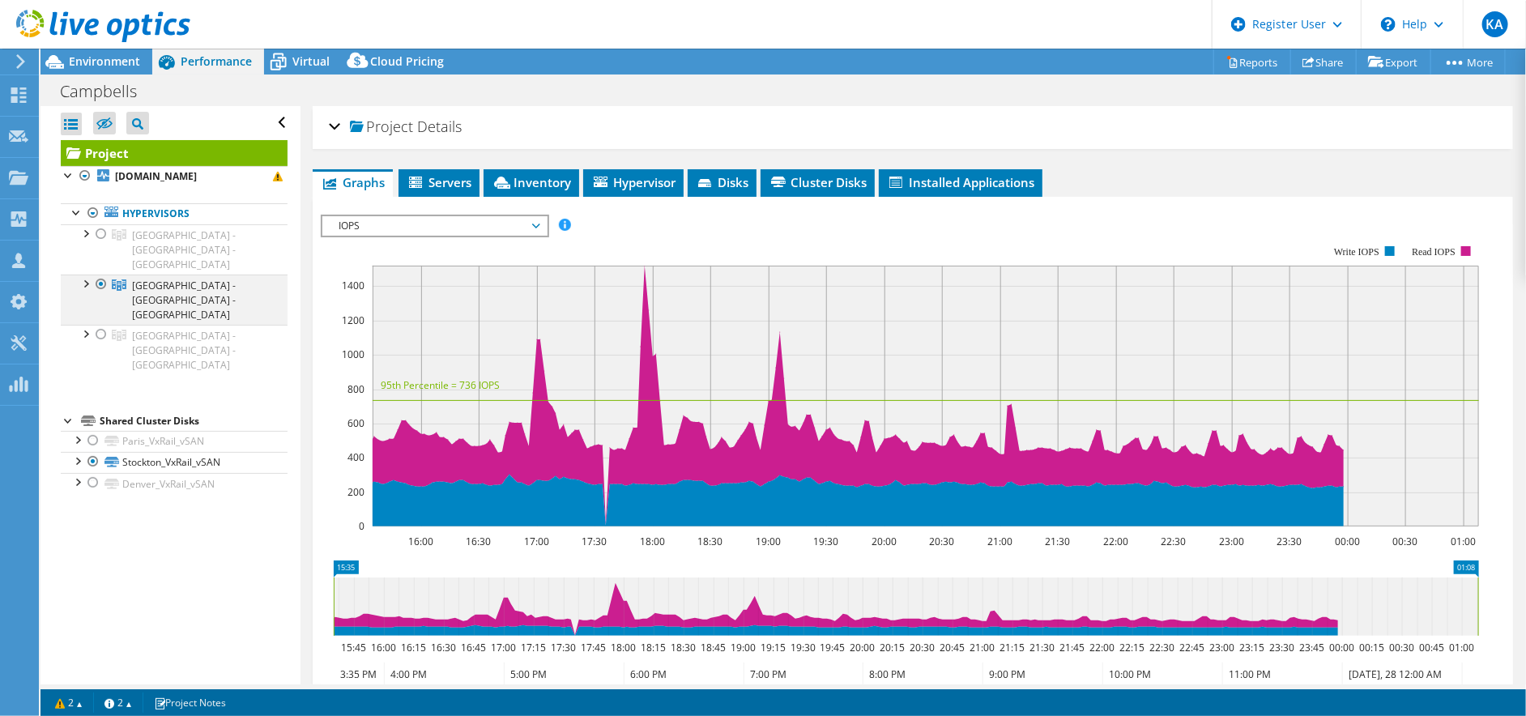
click at [102, 275] on div at bounding box center [101, 284] width 16 height 19
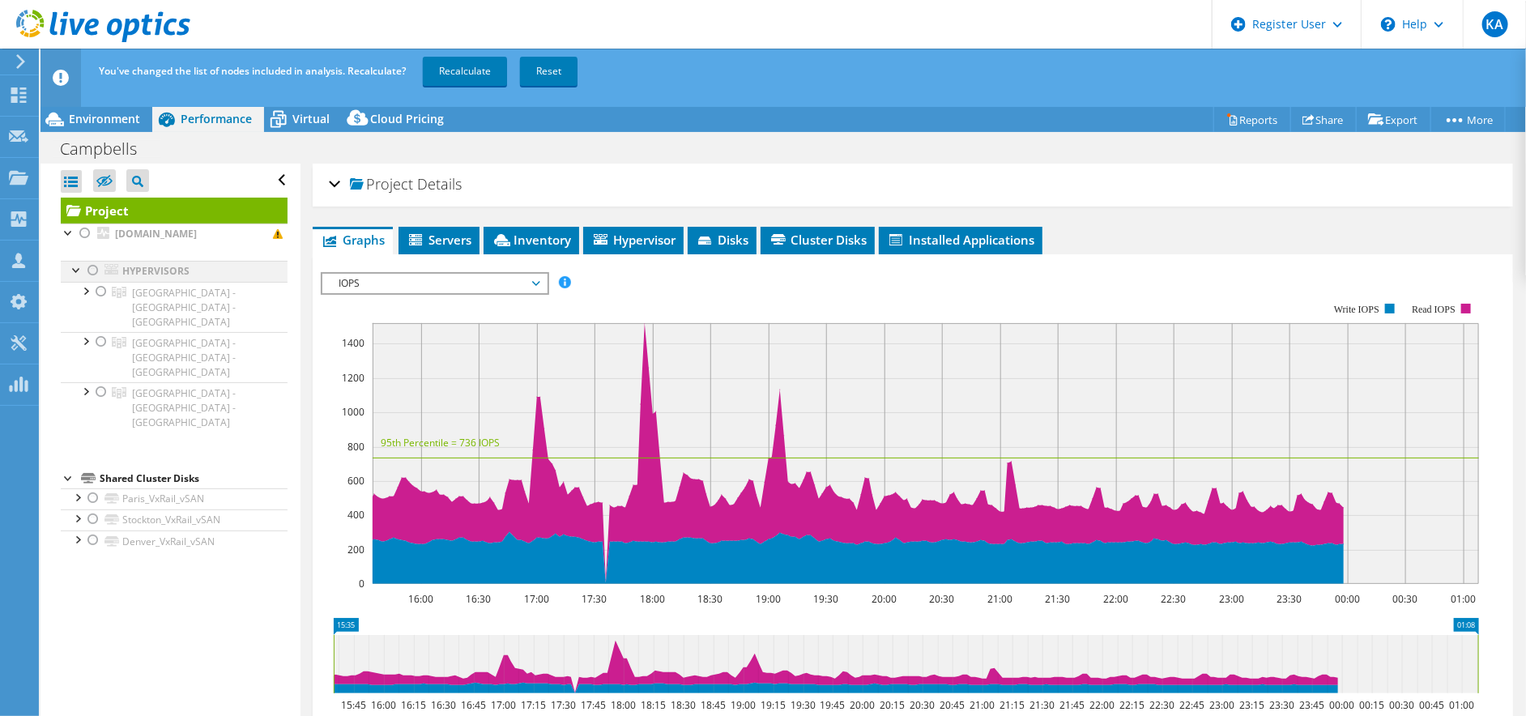
click at [90, 271] on div at bounding box center [93, 270] width 16 height 19
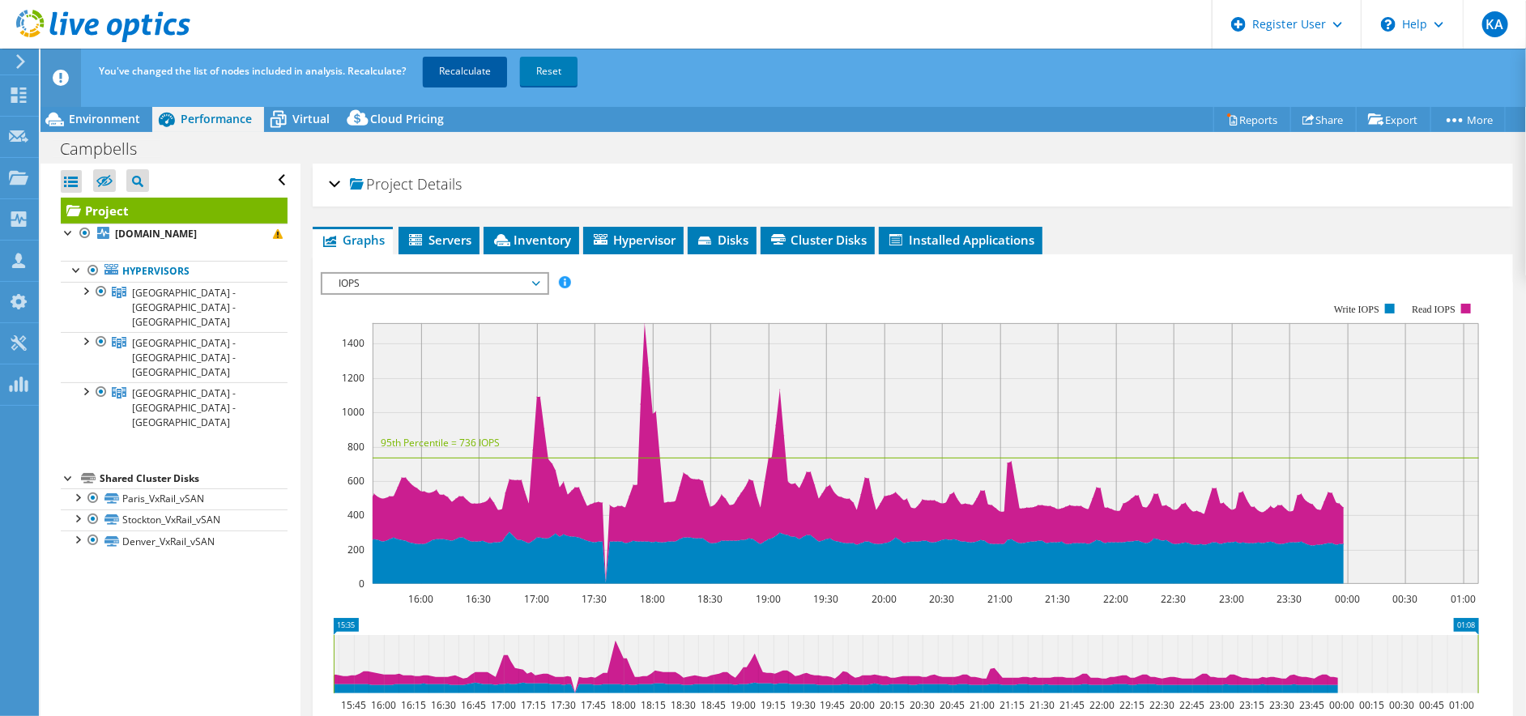
click at [458, 68] on link "Recalculate" at bounding box center [465, 71] width 84 height 29
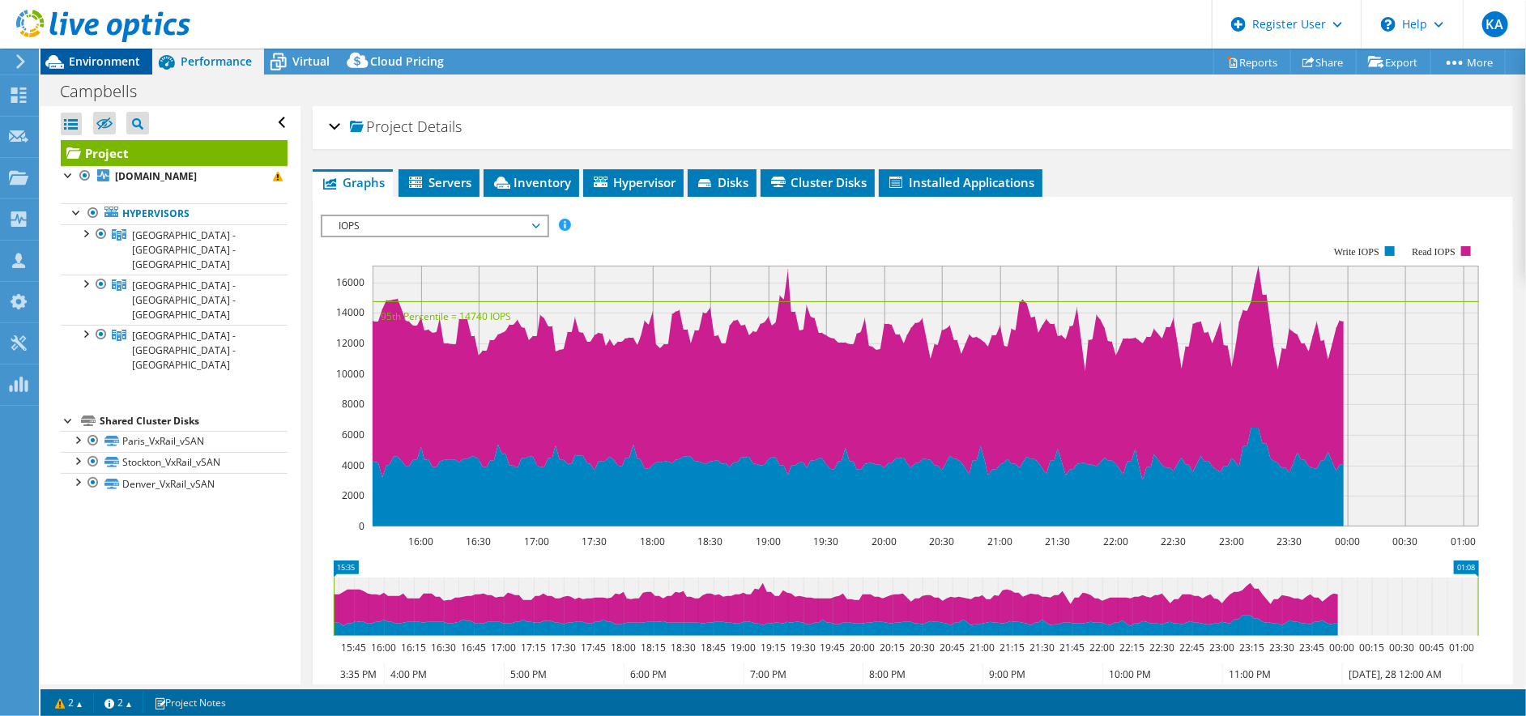
click at [116, 62] on span "Environment" at bounding box center [104, 60] width 71 height 15
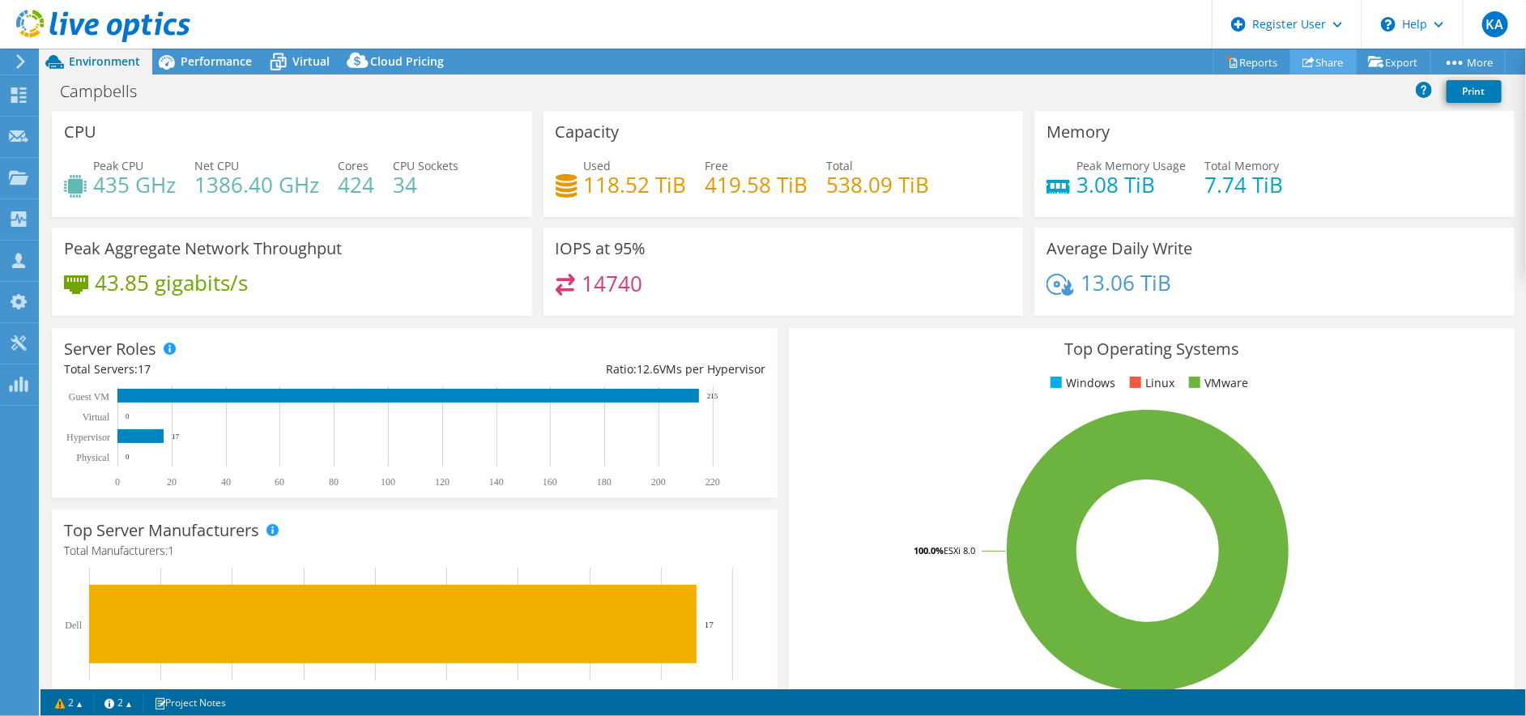
click at [1323, 60] on link "Share" at bounding box center [1323, 61] width 66 height 25
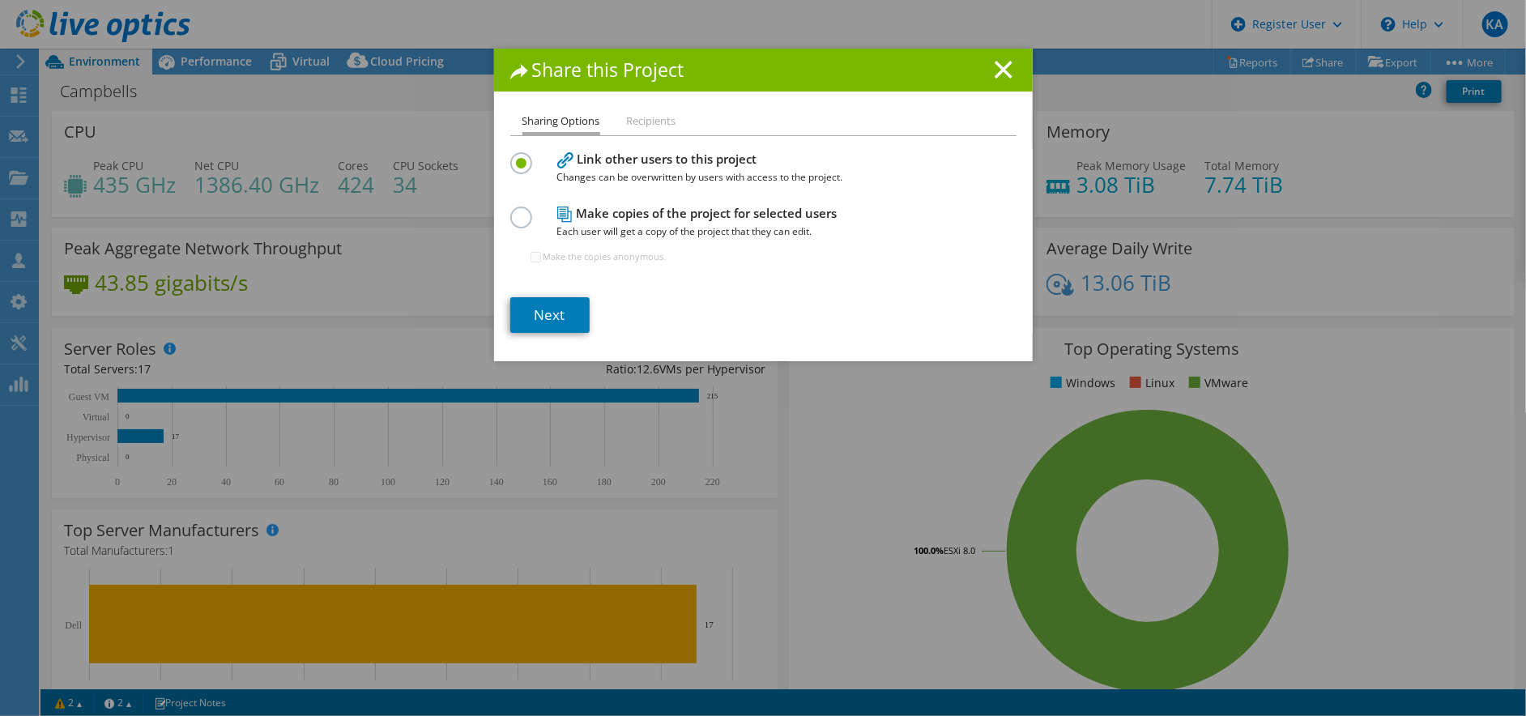
click at [678, 205] on h4 "Make copies of the project for selected users Each user will get a copy of the …" at bounding box center [759, 222] width 405 height 36
click at [525, 216] on div at bounding box center [524, 216] width 28 height 18
click at [510, 211] on label at bounding box center [524, 209] width 28 height 4
click at [0, 0] on input "radio" at bounding box center [0, 0] width 0 height 0
click at [551, 319] on link "Next" at bounding box center [549, 315] width 79 height 36
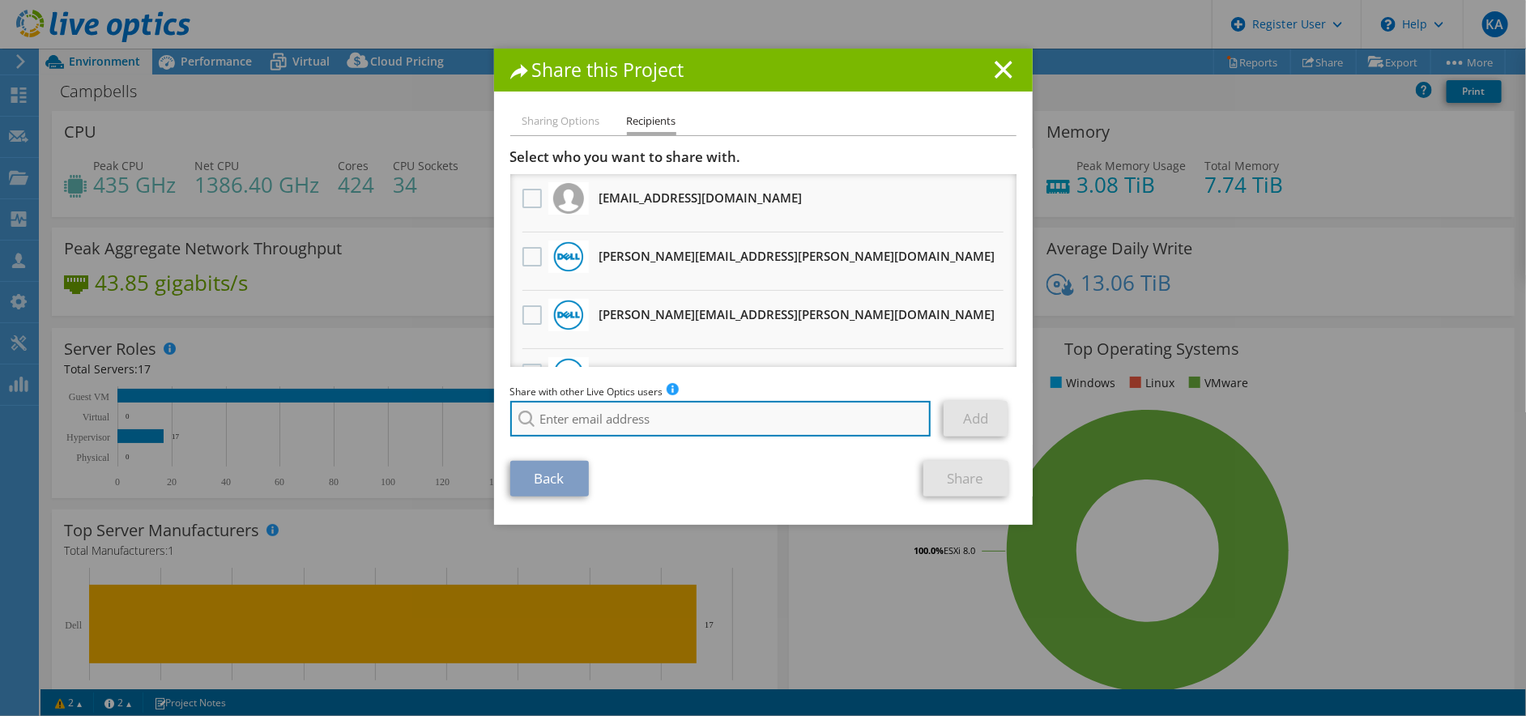
click at [609, 423] on input "search" at bounding box center [720, 419] width 421 height 36
click at [765, 408] on input "joseph" at bounding box center [720, 419] width 421 height 36
type input "Joseph.Voros@dell.com"
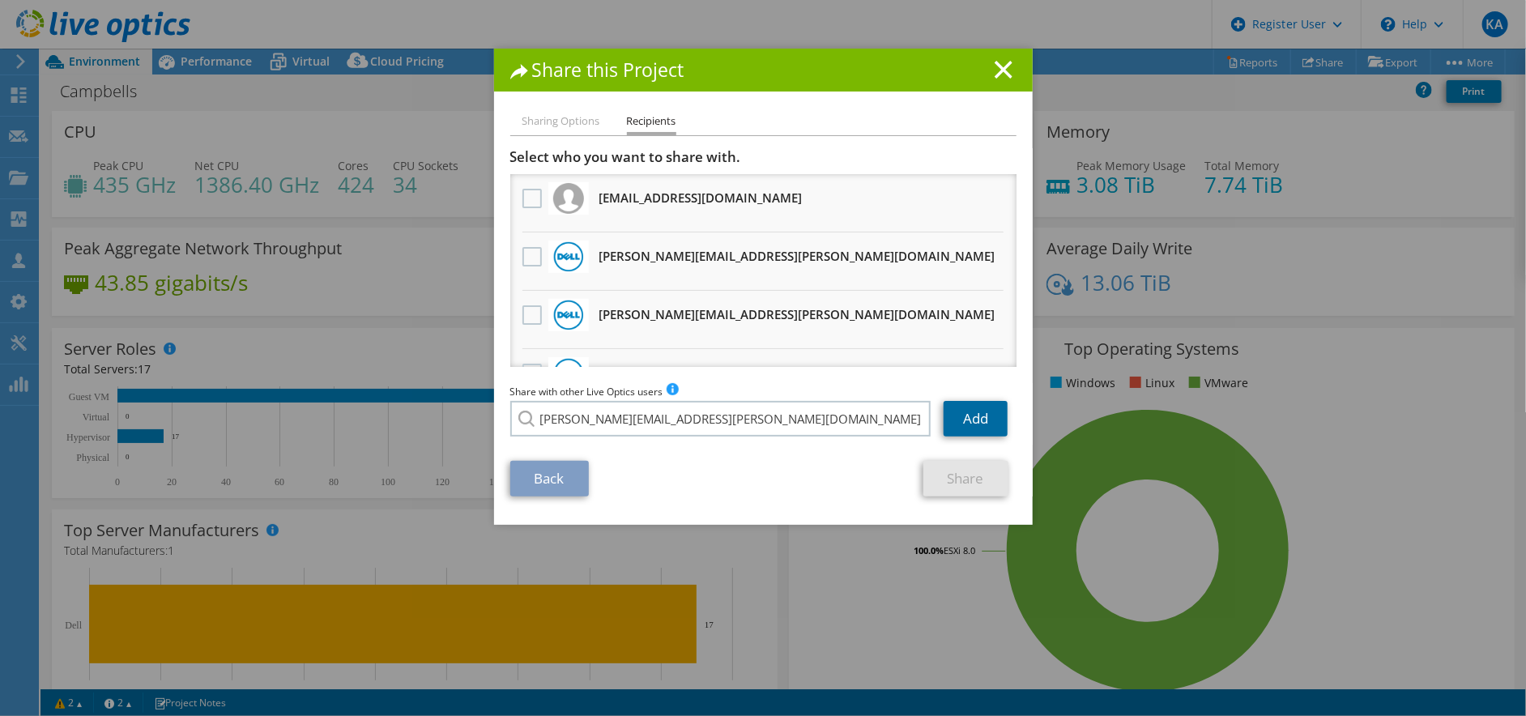
click at [988, 420] on link "Add" at bounding box center [976, 419] width 64 height 36
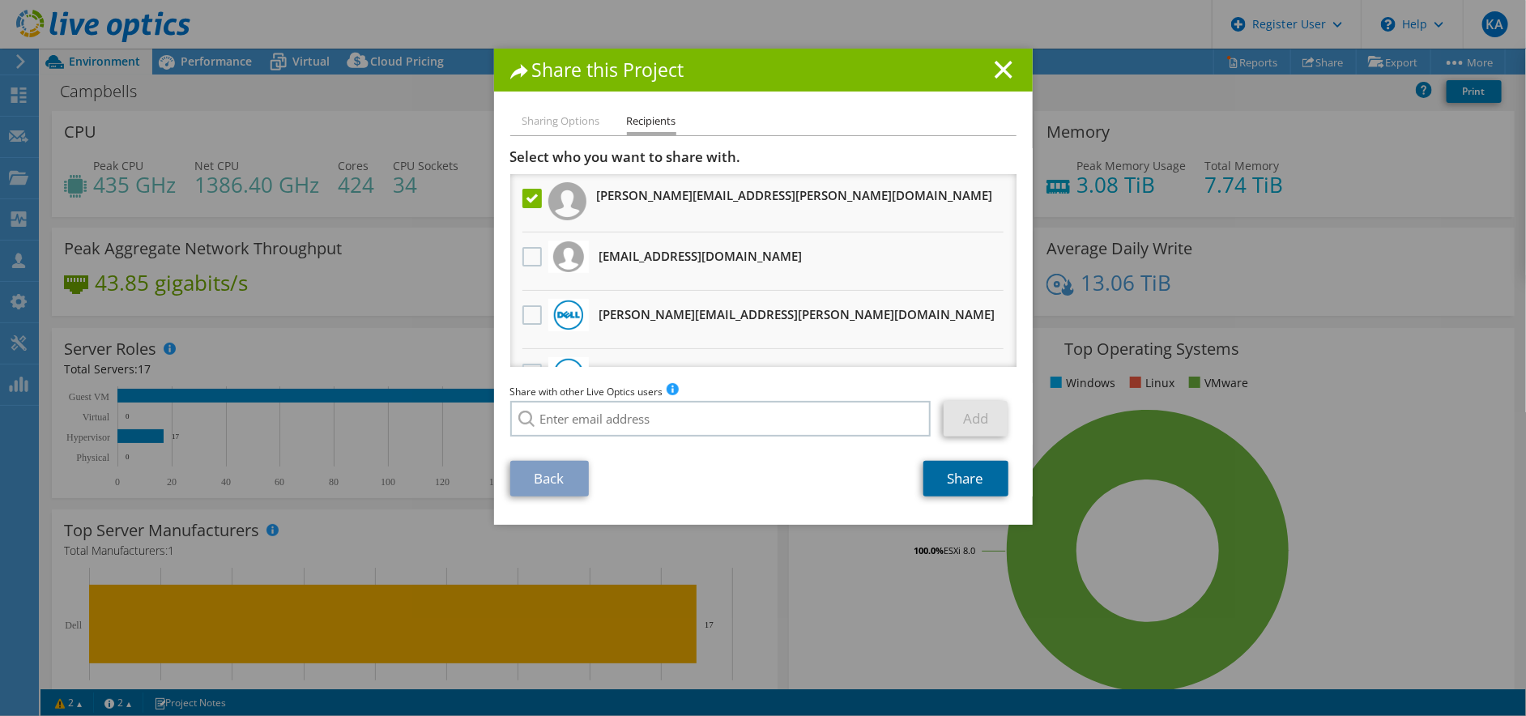
click at [966, 479] on link "Share" at bounding box center [965, 479] width 85 height 36
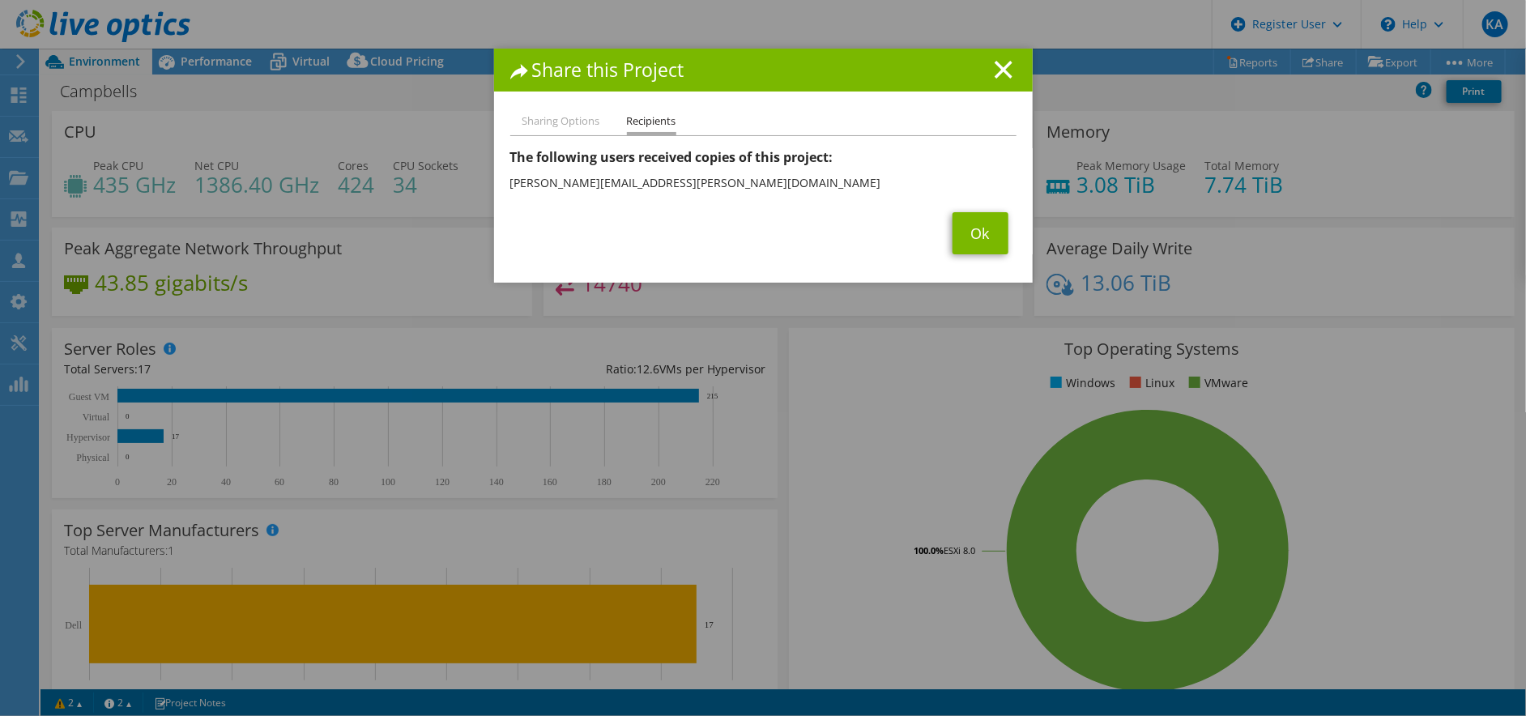
click at [1384, 312] on div "Share this Project Sharing Options Recipients Link other users to this project …" at bounding box center [763, 358] width 1526 height 619
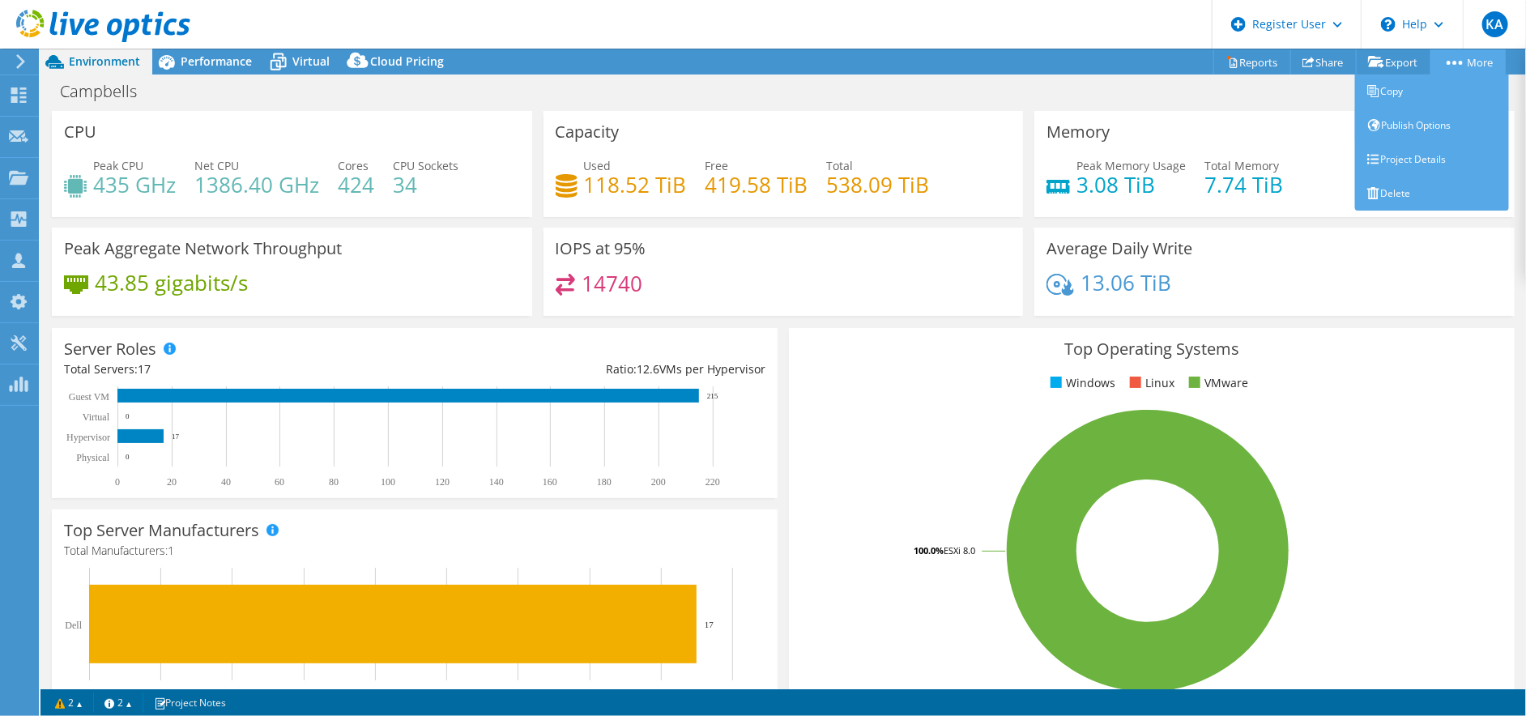
click at [1480, 59] on link "More" at bounding box center [1467, 61] width 75 height 25
click at [1427, 160] on link "Project Details" at bounding box center [1432, 160] width 154 height 34
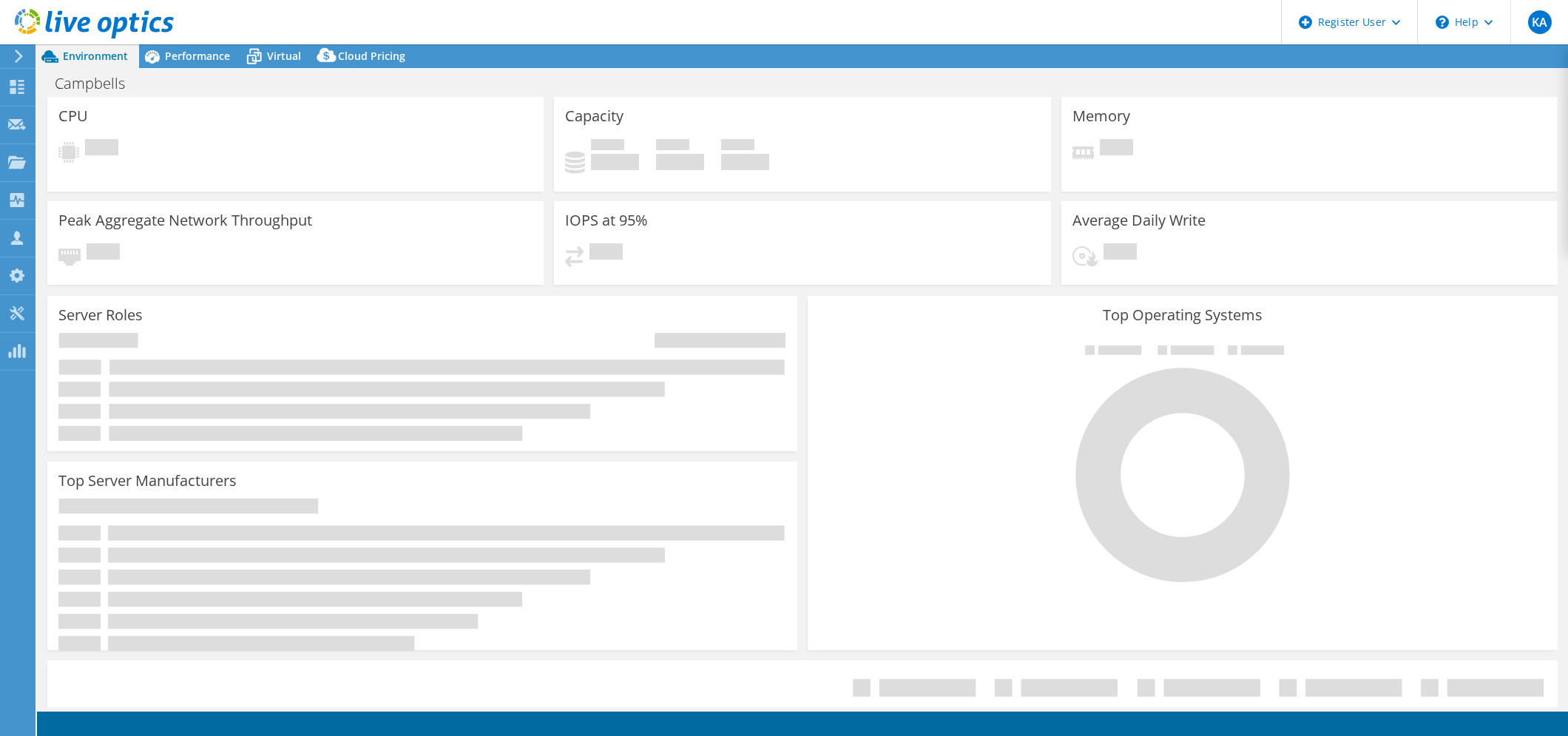
select select "USD"
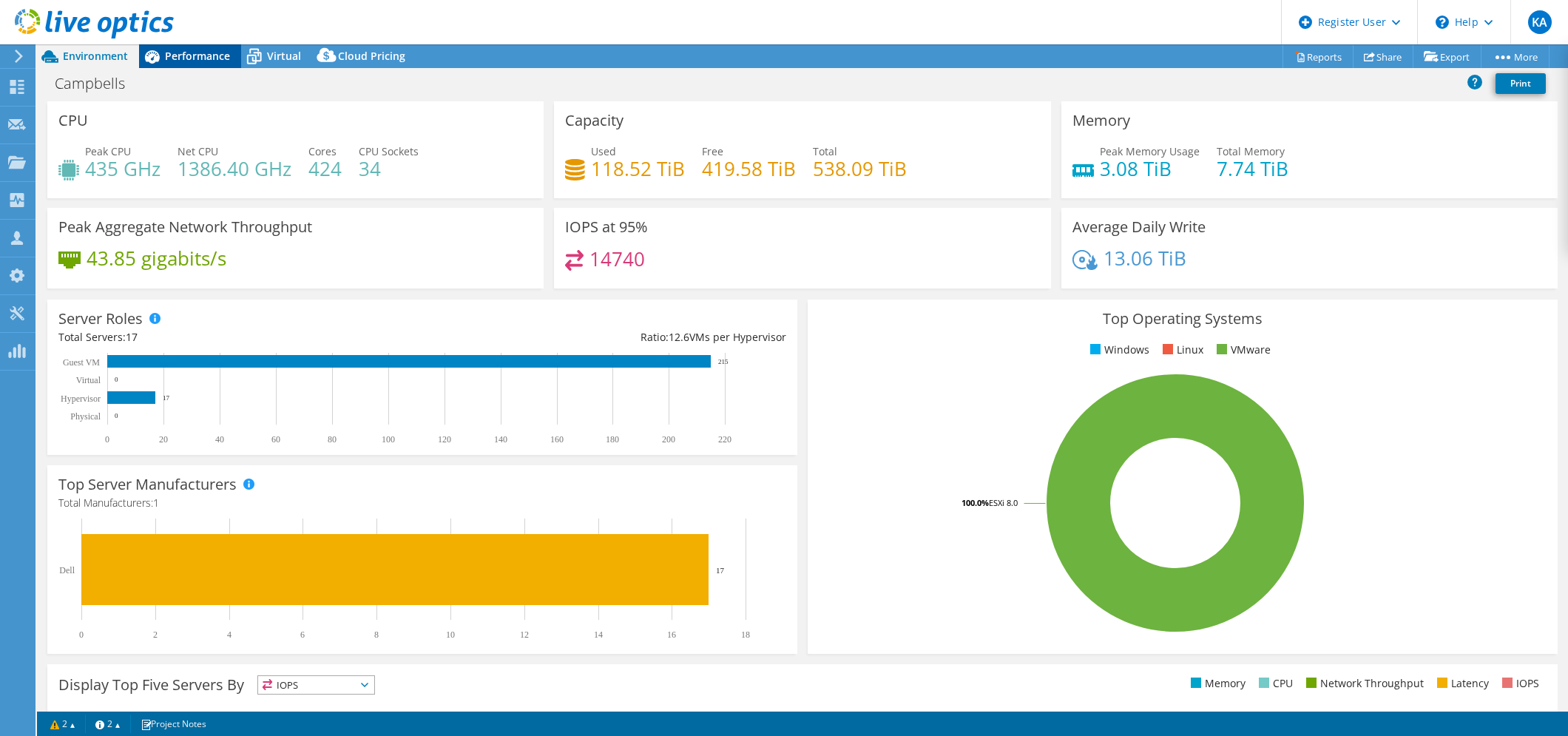
click at [203, 54] on span "Performance" at bounding box center [197, 55] width 65 height 14
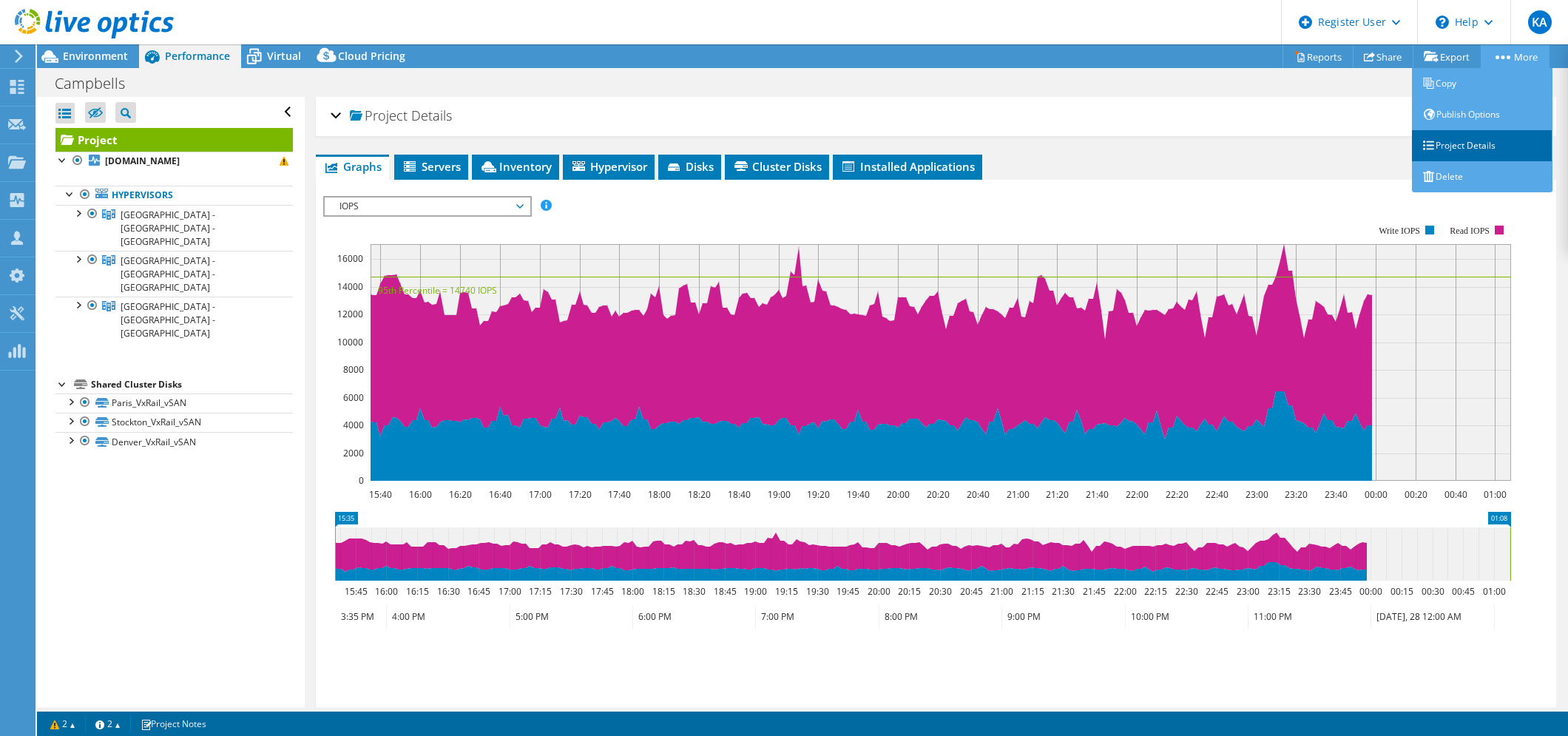
click at [1475, 149] on link "Project Details" at bounding box center [1482, 146] width 141 height 31
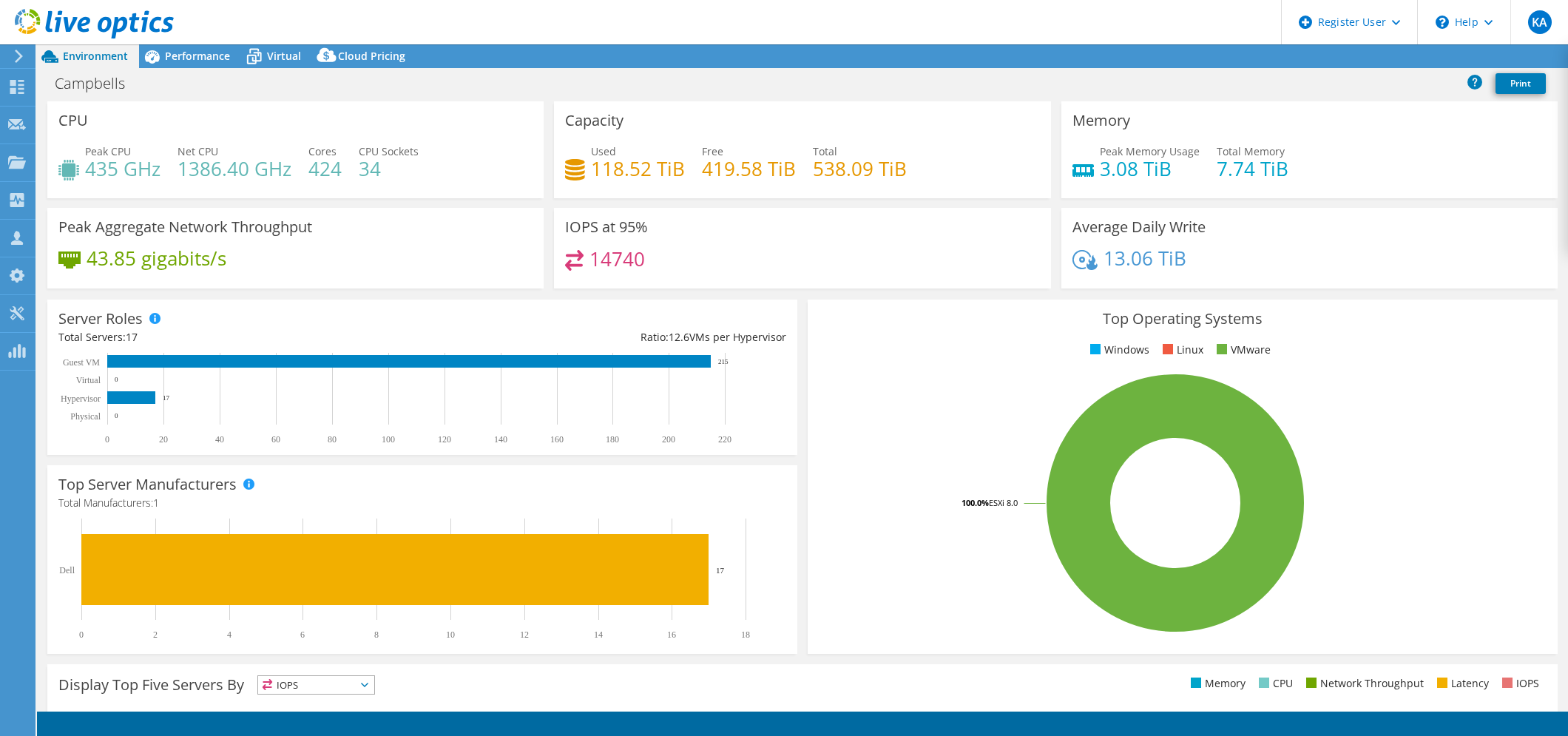
select select "USD"
click at [203, 54] on span "Performance" at bounding box center [197, 55] width 65 height 14
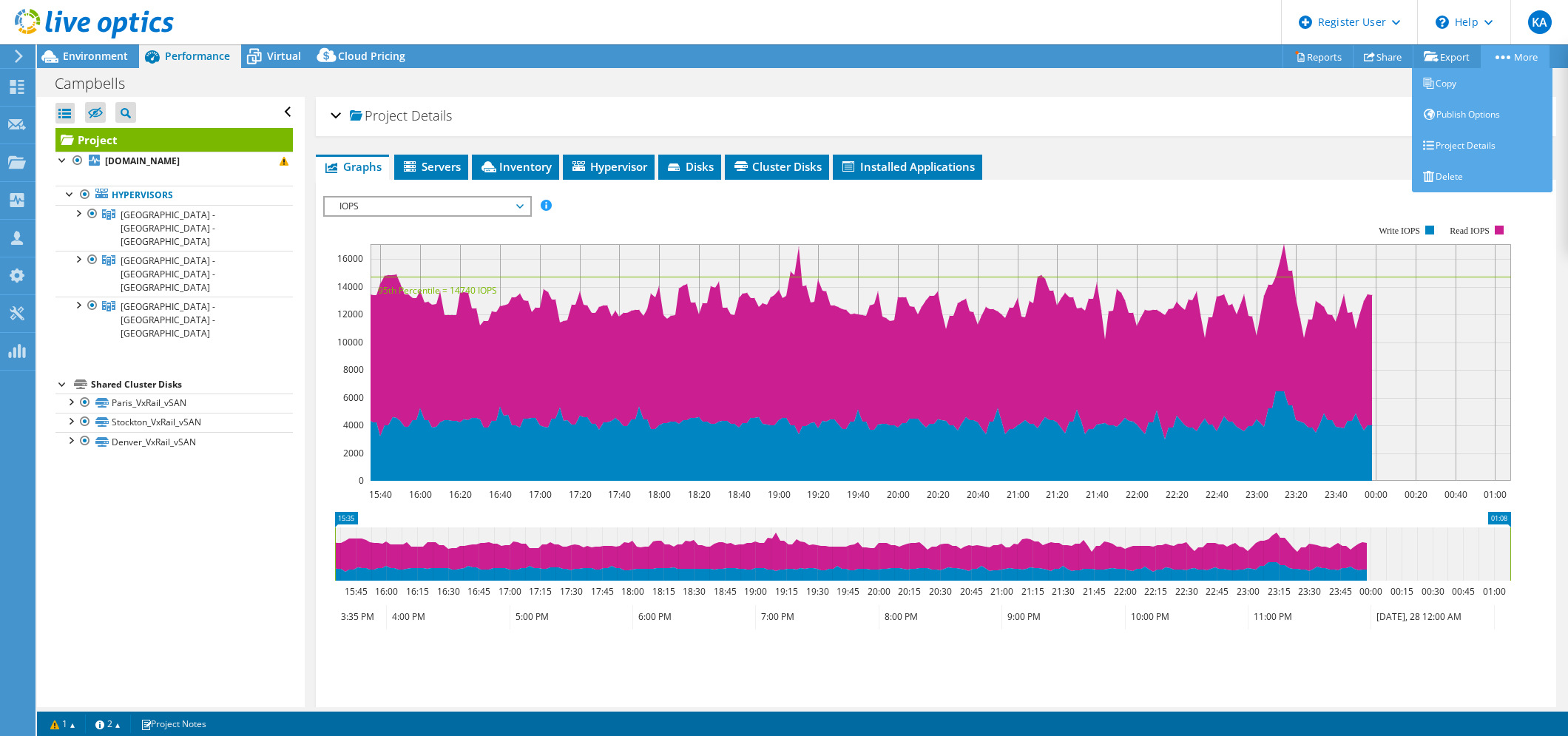
click at [1516, 64] on link "More" at bounding box center [1515, 56] width 68 height 23
click at [1497, 149] on link "Project Details" at bounding box center [1482, 146] width 141 height 31
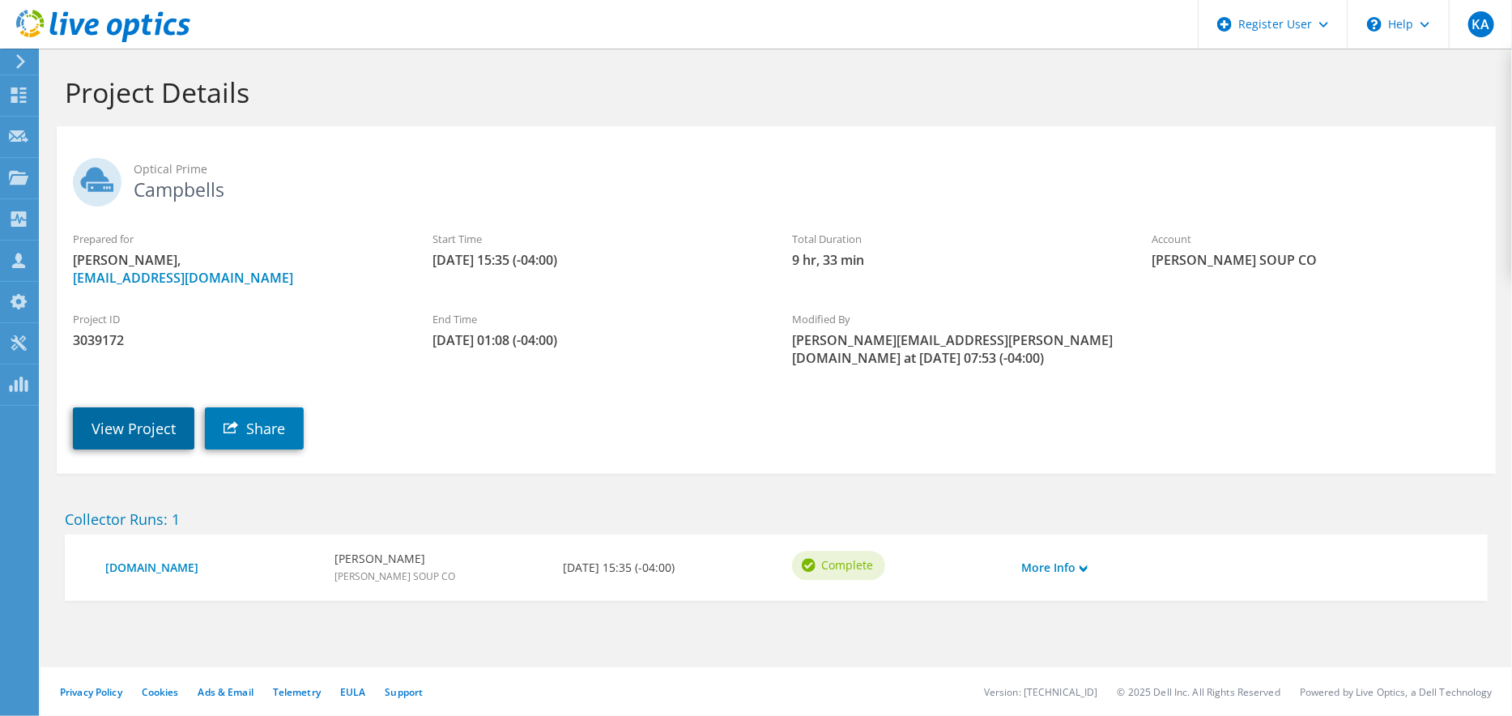
click at [161, 428] on link "View Project" at bounding box center [133, 428] width 121 height 42
click at [161, 427] on link "View Project" at bounding box center [133, 428] width 121 height 42
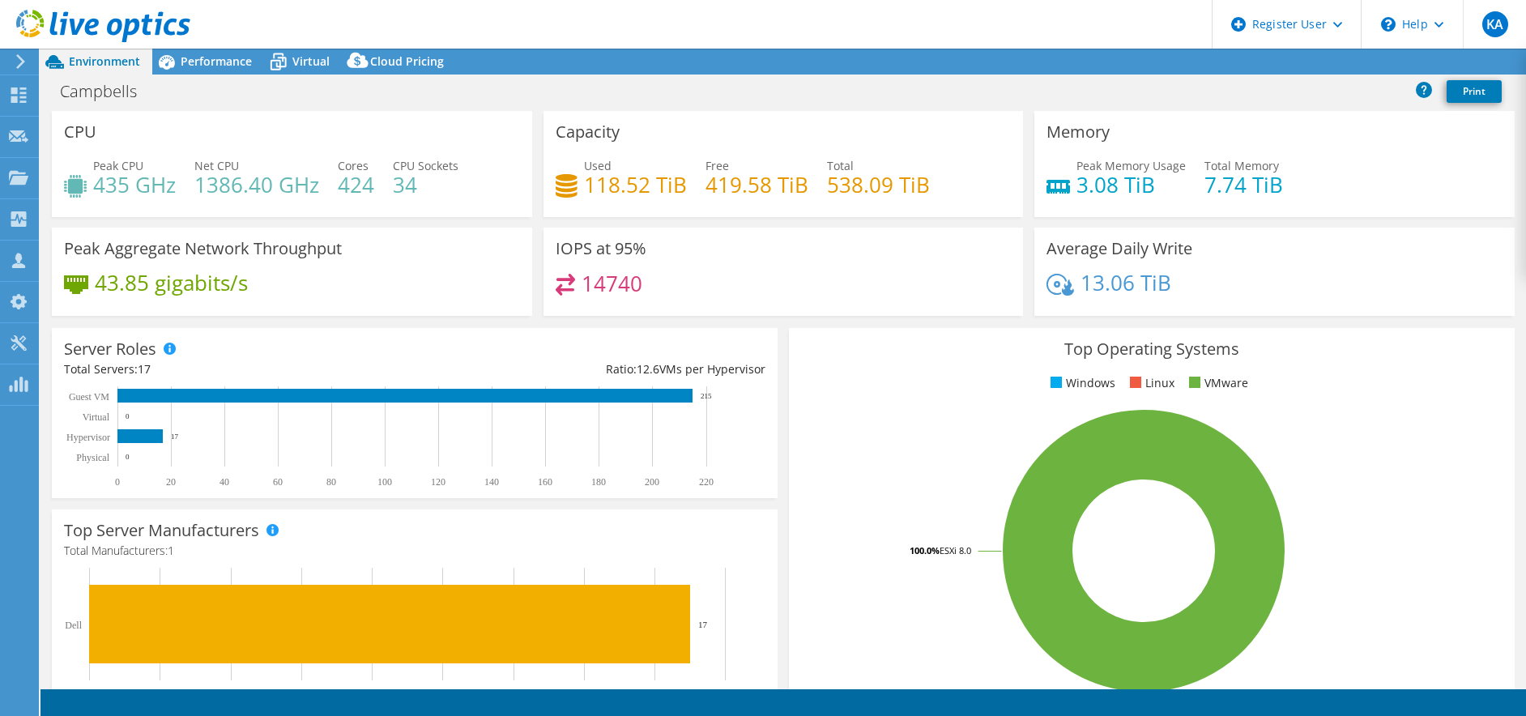
select select "USD"
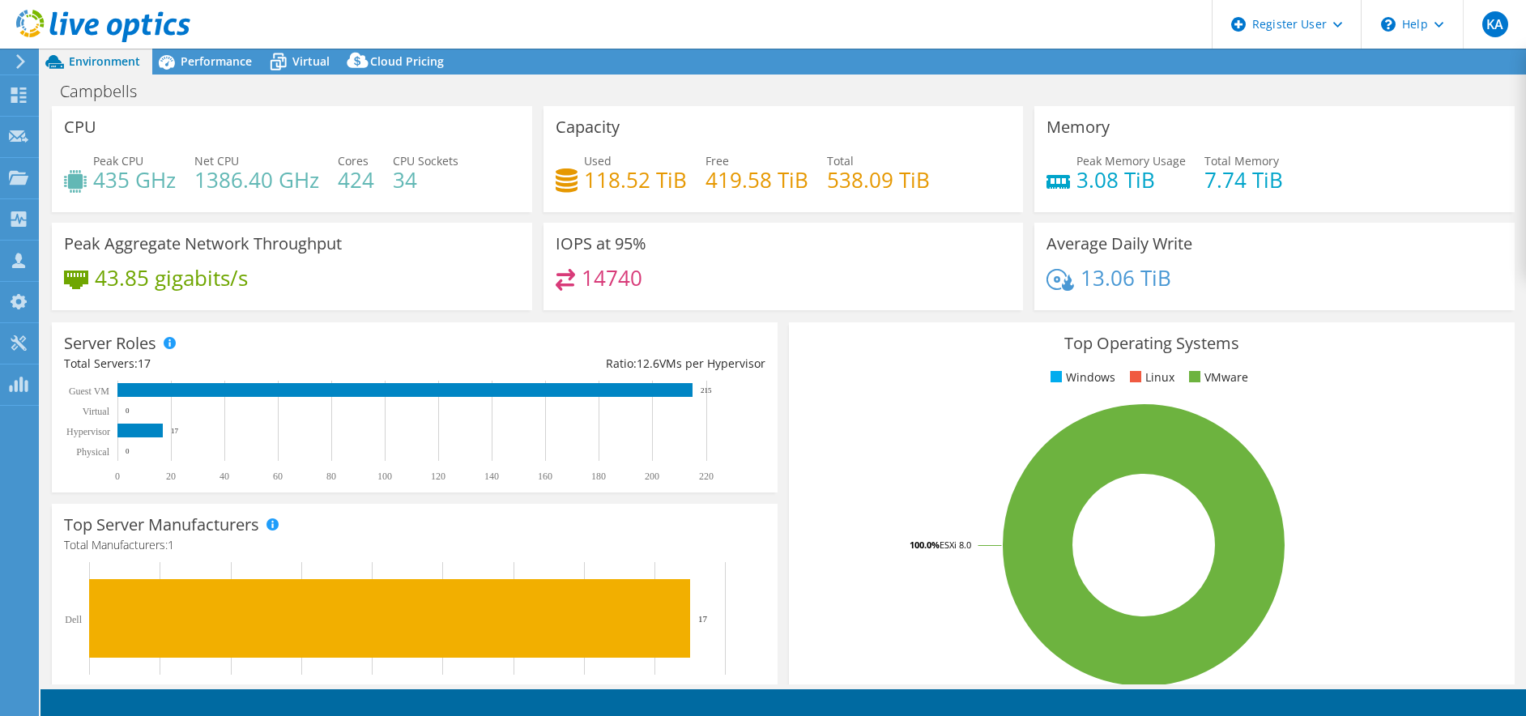
select select "USD"
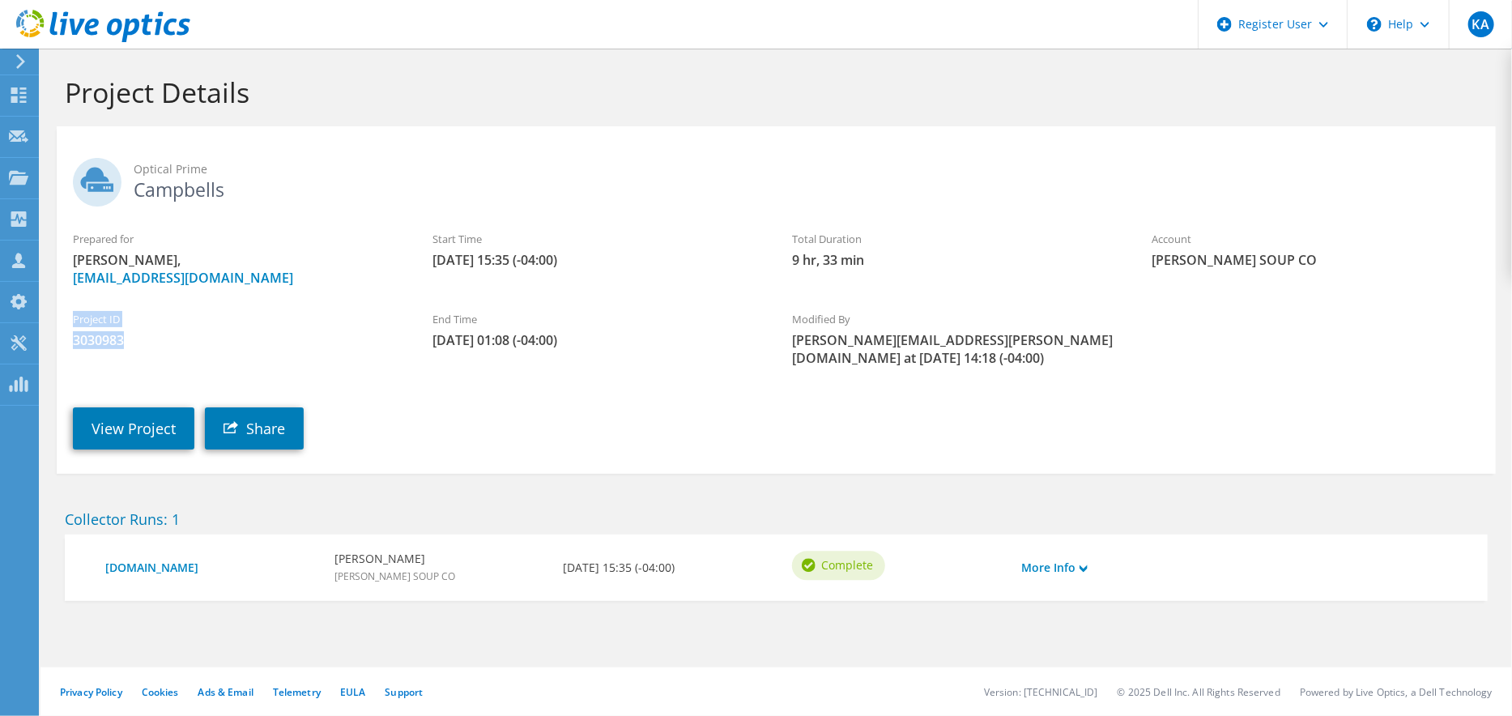
drag, startPoint x: 72, startPoint y: 320, endPoint x: 127, endPoint y: 343, distance: 59.9
click at [127, 343] on div "Project ID 3030983" at bounding box center [237, 330] width 360 height 54
copy div "Project ID 3030983"
click at [956, 232] on label "Total Duration" at bounding box center [955, 239] width 327 height 16
drag, startPoint x: 974, startPoint y: 359, endPoint x: 990, endPoint y: 377, distance: 24.7
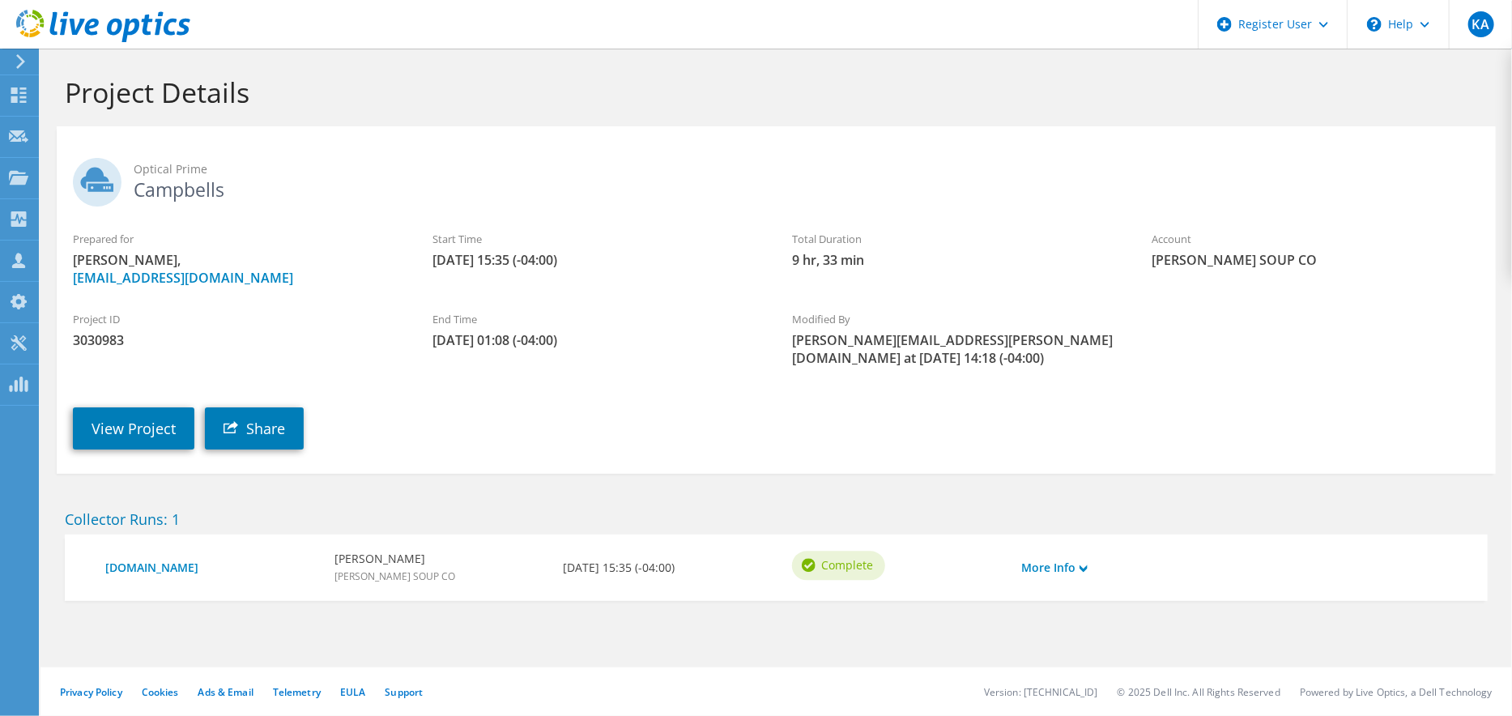
drag, startPoint x: 998, startPoint y: 381, endPoint x: 945, endPoint y: 266, distance: 125.8
